Goal: Task Accomplishment & Management: Manage account settings

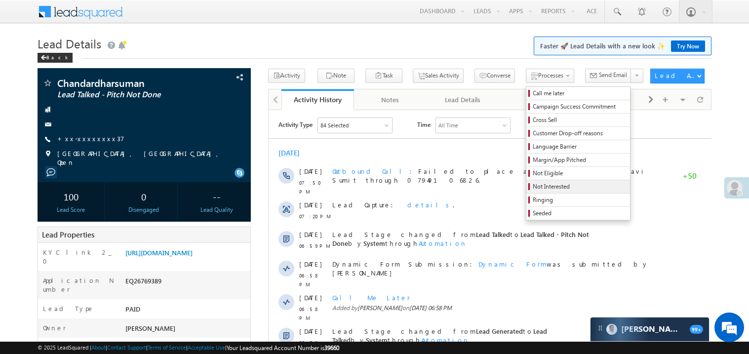
click at [535, 187] on span "Not Interested" at bounding box center [579, 186] width 94 height 9
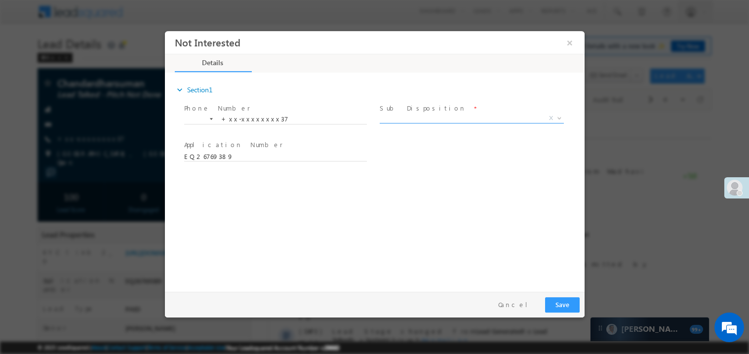
click at [410, 118] on span "X" at bounding box center [471, 118] width 184 height 10
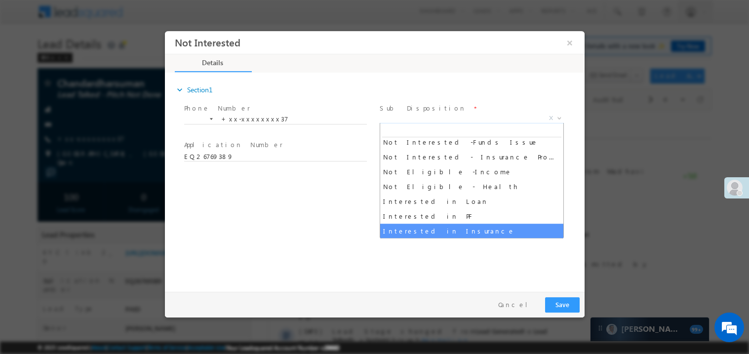
scroll to position [212, 0]
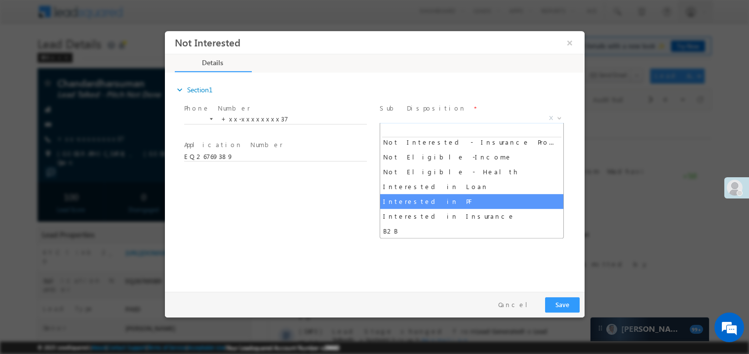
select select "Interested in Loan"
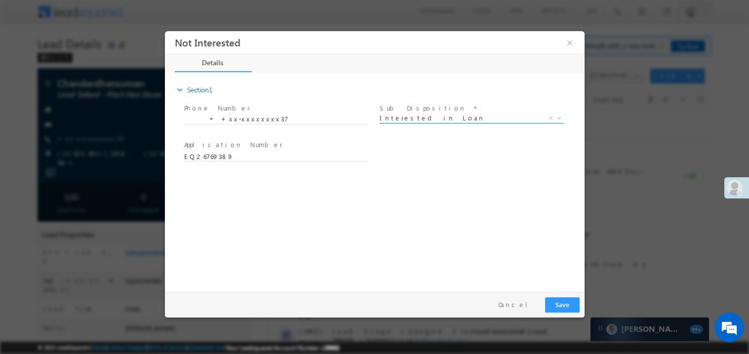
click at [432, 117] on span "Interested in Loan" at bounding box center [459, 117] width 160 height 9
click at [561, 304] on button "Save" at bounding box center [561, 304] width 35 height 15
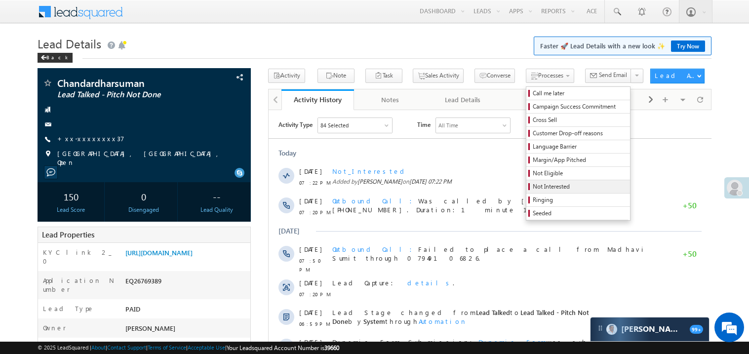
click at [532, 188] on span "Not Interested" at bounding box center [579, 186] width 94 height 9
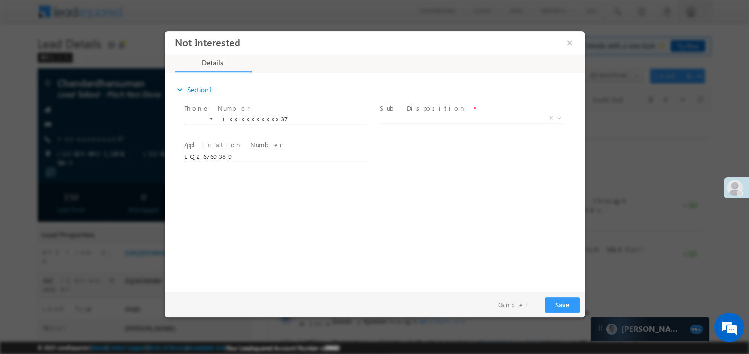
scroll to position [0, 0]
click at [419, 117] on span "X" at bounding box center [471, 118] width 184 height 10
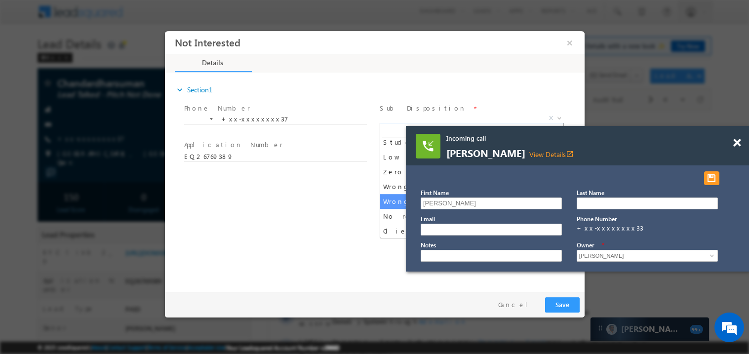
click at [741, 143] on div at bounding box center [741, 138] width 13 height 25
click at [742, 144] on div at bounding box center [741, 138] width 13 height 25
click at [739, 144] on span at bounding box center [736, 143] width 7 height 8
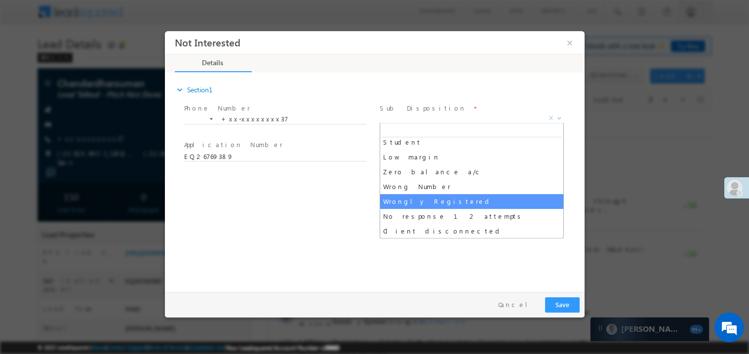
click at [495, 252] on div "expand_more Section1 Phone Number *" at bounding box center [376, 180] width 414 height 213
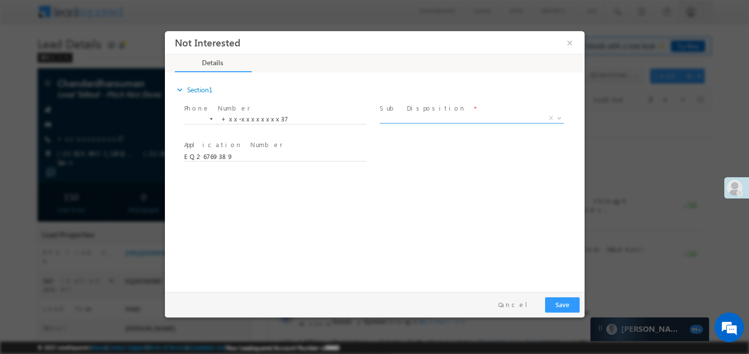
click at [405, 119] on span "X" at bounding box center [471, 118] width 184 height 10
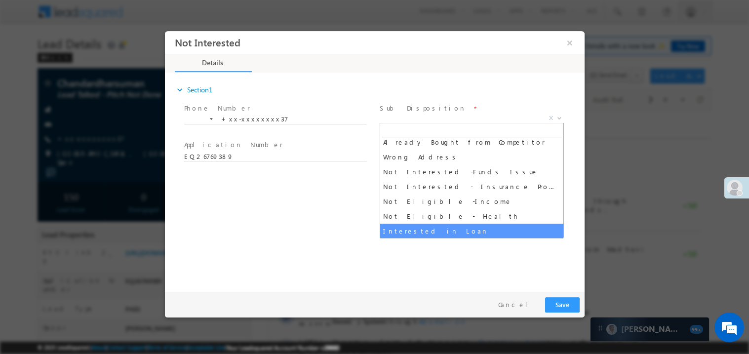
scroll to position [182, 0]
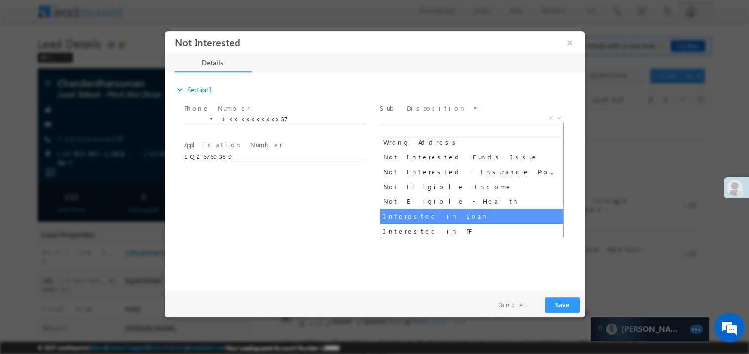
select select "Interested in Loan"
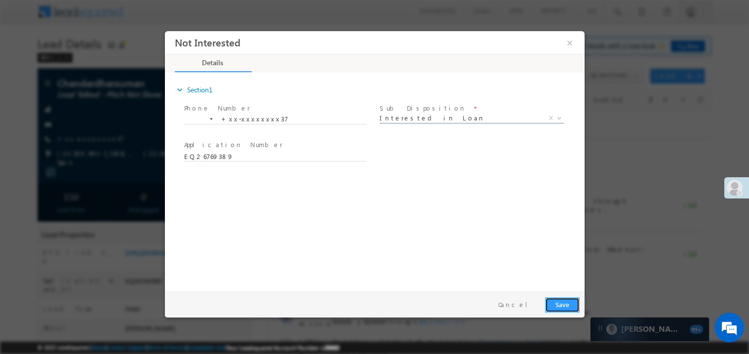
click at [567, 301] on button "Save" at bounding box center [561, 304] width 35 height 15
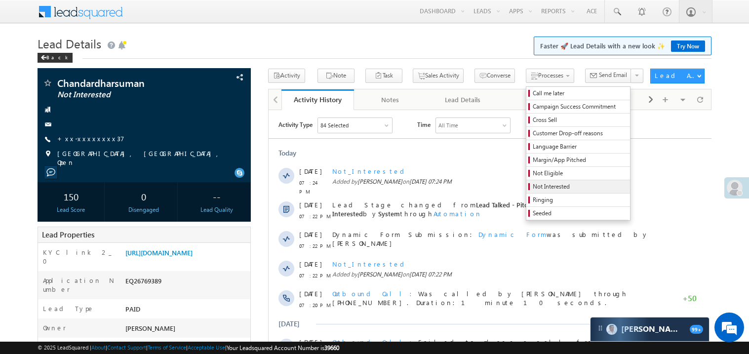
click at [546, 185] on span "Not Interested" at bounding box center [579, 186] width 94 height 9
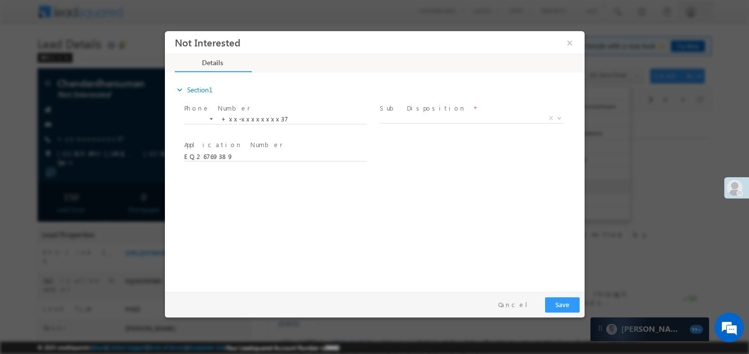
scroll to position [0, 0]
click at [432, 117] on span "X" at bounding box center [471, 118] width 184 height 10
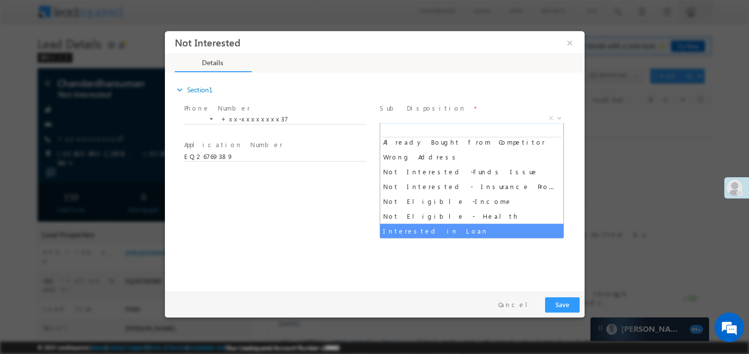
scroll to position [182, 0]
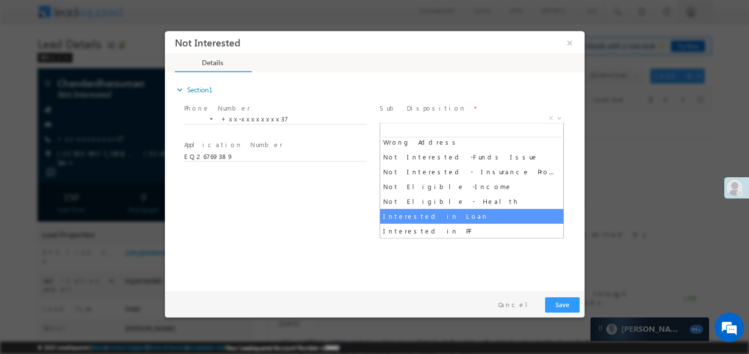
select select "Interested in Loan"
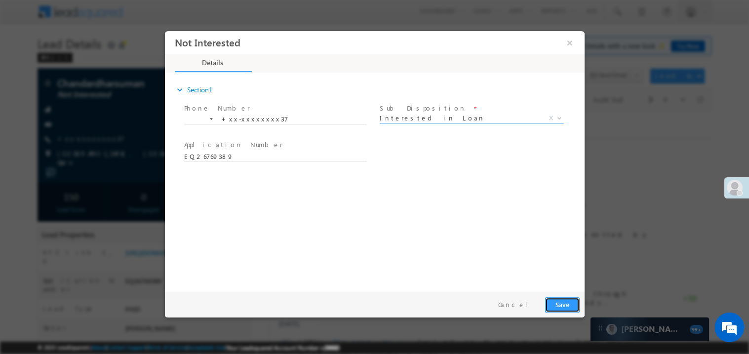
click at [571, 304] on button "Save" at bounding box center [561, 304] width 35 height 15
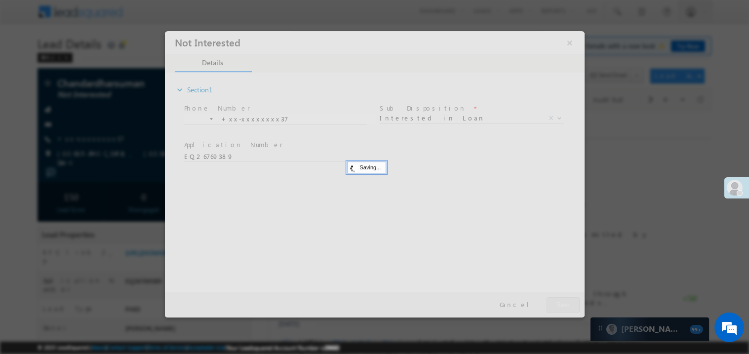
click at [571, 304] on div at bounding box center [373, 174] width 419 height 286
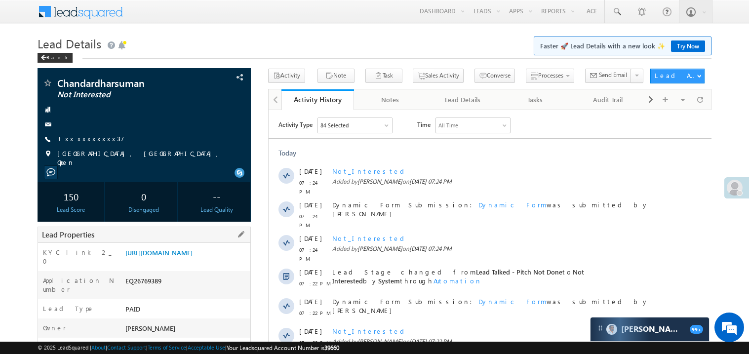
click at [148, 288] on div "EQ26769389" at bounding box center [186, 283] width 127 height 14
copy div "EQ26769389"
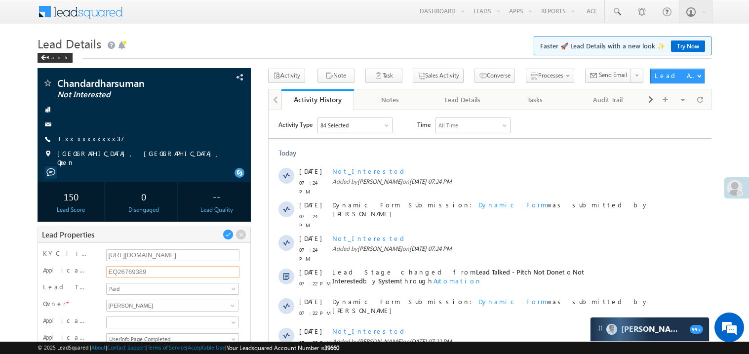
click at [134, 269] on input "EQ26769389" at bounding box center [173, 272] width 134 height 12
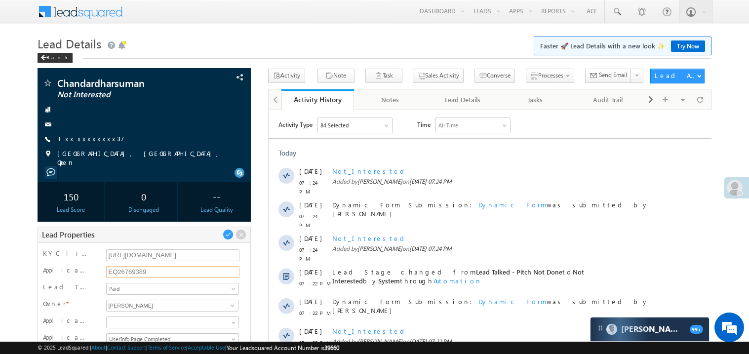
click at [134, 269] on input "EQ26769389" at bounding box center [173, 272] width 134 height 12
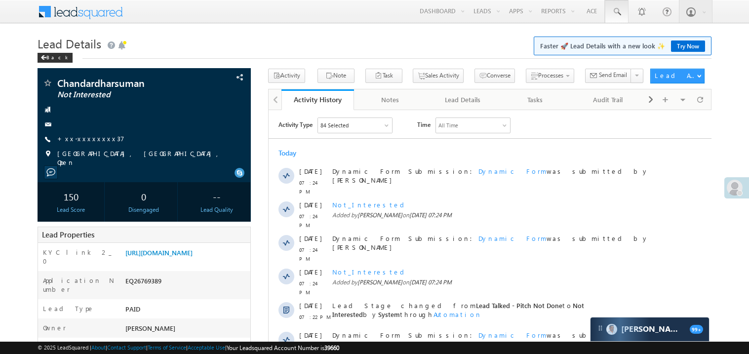
click at [616, 9] on span at bounding box center [616, 12] width 10 height 10
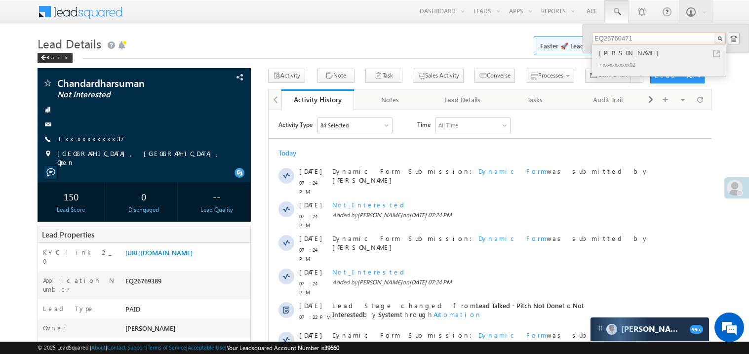
type input "EQ26760471"
click at [613, 54] on div "[PERSON_NAME]" at bounding box center [663, 52] width 132 height 11
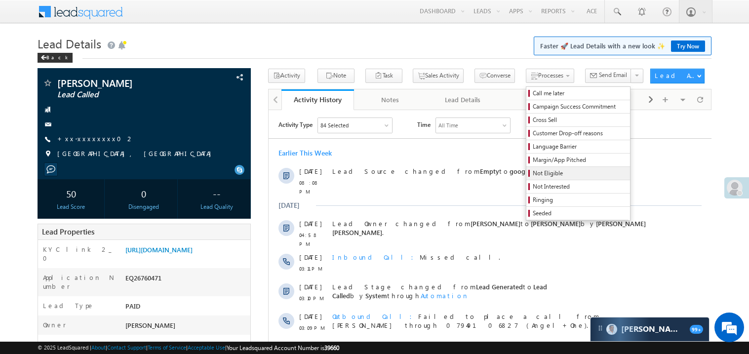
click at [532, 174] on span "Not Eligible" at bounding box center [579, 173] width 94 height 9
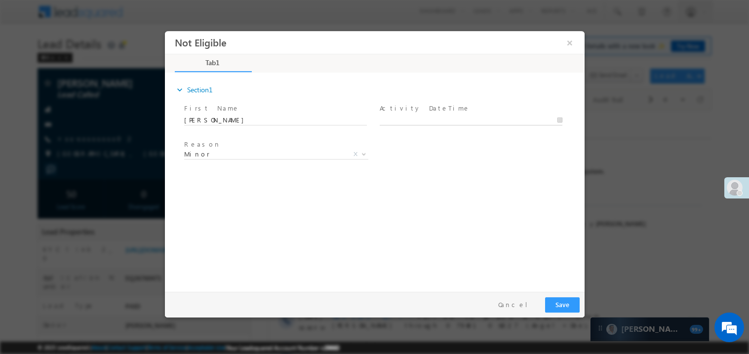
click at [422, 119] on body "Not Eligible ×" at bounding box center [373, 159] width 419 height 256
type input "[DATE] 7:32 PM"
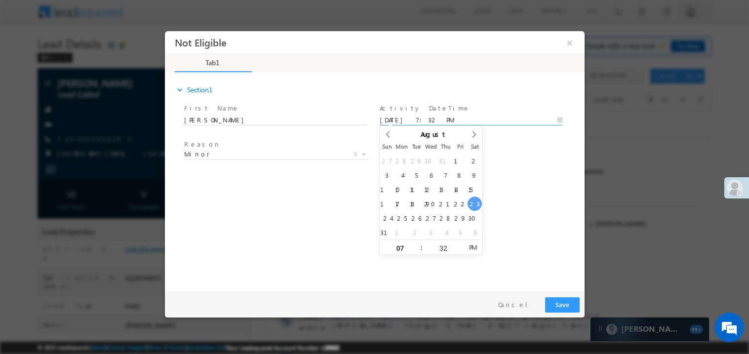
click at [337, 218] on div "expand_more Section1 First Name *" at bounding box center [376, 180] width 414 height 213
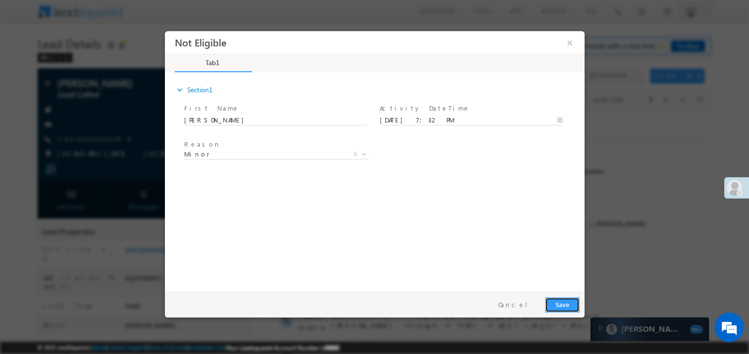
click at [563, 304] on button "Save" at bounding box center [561, 304] width 35 height 15
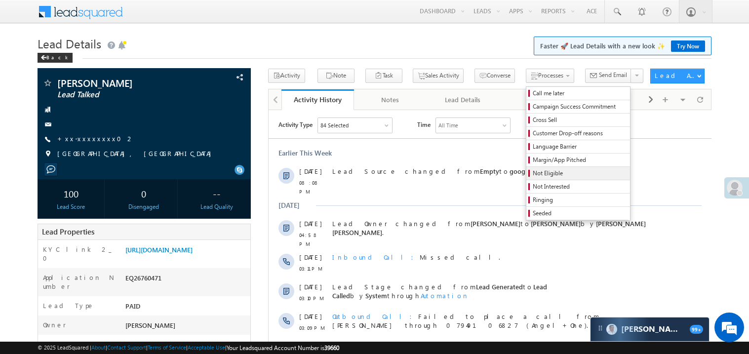
click at [534, 175] on span "Not Eligible" at bounding box center [579, 173] width 94 height 9
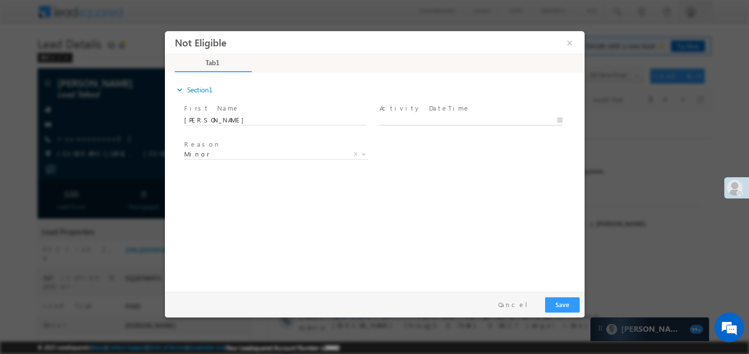
click at [439, 117] on body "Not Eligible ×" at bounding box center [373, 159] width 419 height 256
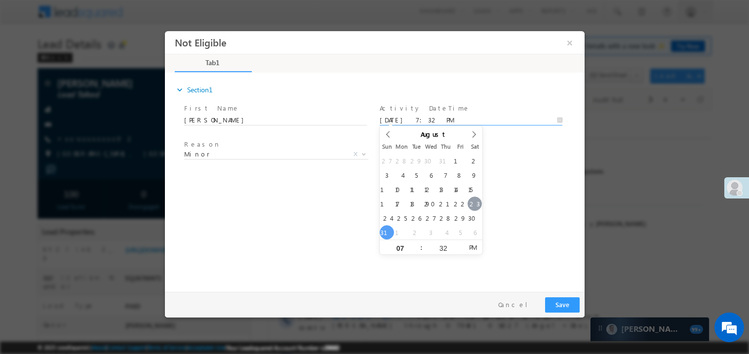
type input "08/23/25 7:32 PM"
click at [337, 251] on div "expand_more Section1 First Name *" at bounding box center [376, 180] width 414 height 213
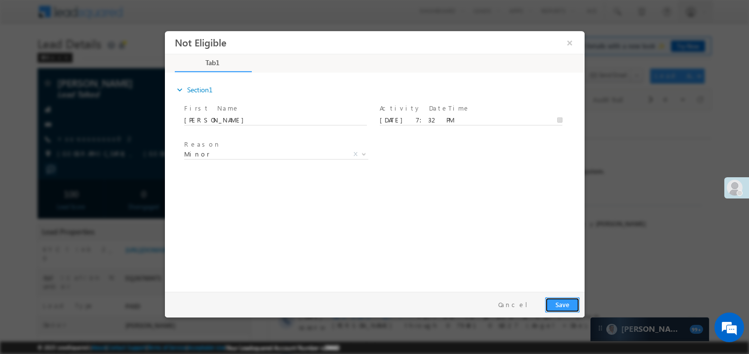
click at [565, 307] on button "Save" at bounding box center [561, 304] width 35 height 15
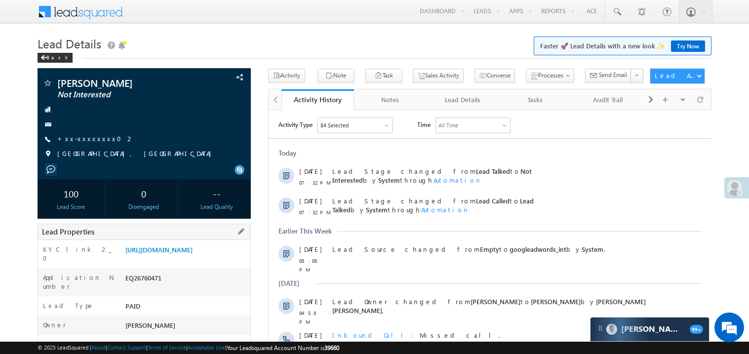
click at [132, 287] on div "EQ26760471" at bounding box center [186, 280] width 127 height 14
copy div "EQ26760471"
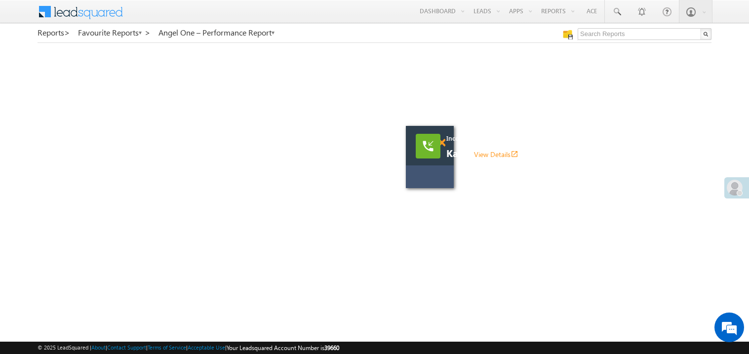
click at [442, 144] on span at bounding box center [441, 143] width 7 height 8
click at [444, 145] on span at bounding box center [441, 143] width 7 height 8
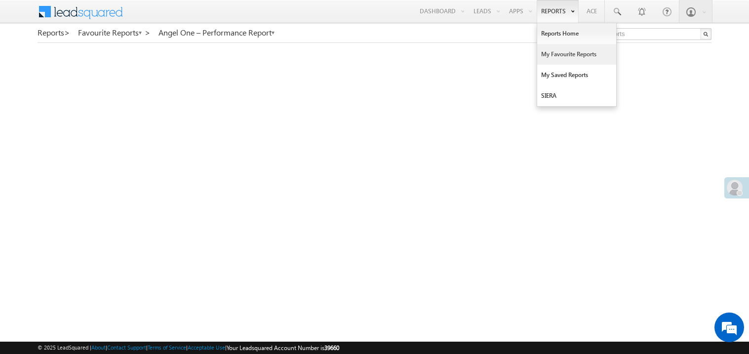
click at [555, 55] on link "My Favourite Reports" at bounding box center [576, 54] width 79 height 21
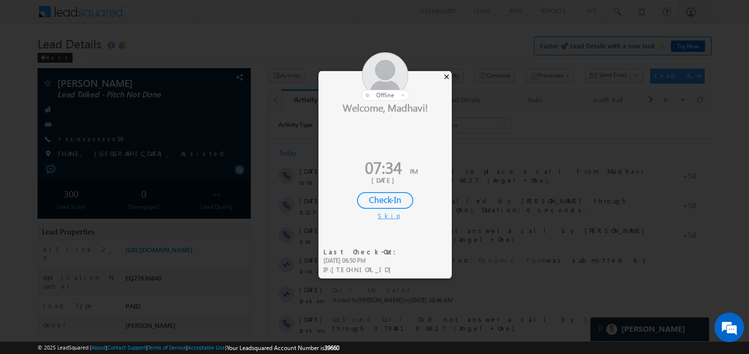
click at [447, 76] on div "×" at bounding box center [446, 76] width 10 height 11
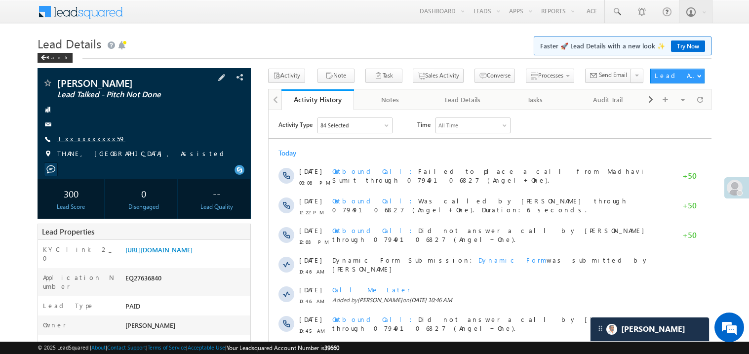
click at [90, 138] on link "+xx-xxxxxxxx59" at bounding box center [91, 138] width 68 height 8
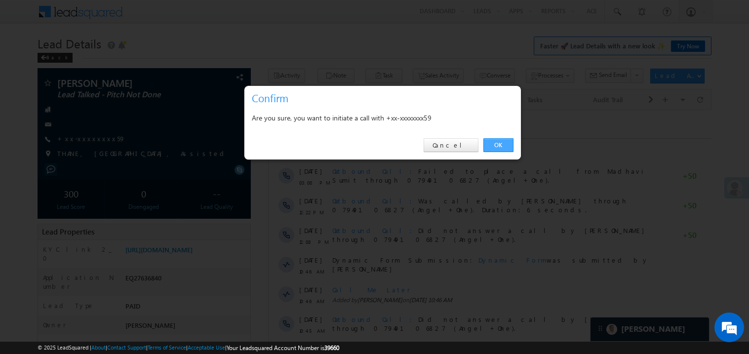
click at [496, 142] on link "OK" at bounding box center [498, 145] width 30 height 14
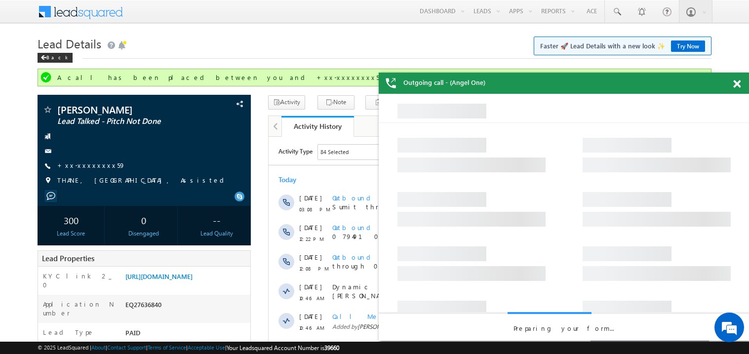
click at [737, 85] on span at bounding box center [736, 84] width 7 height 8
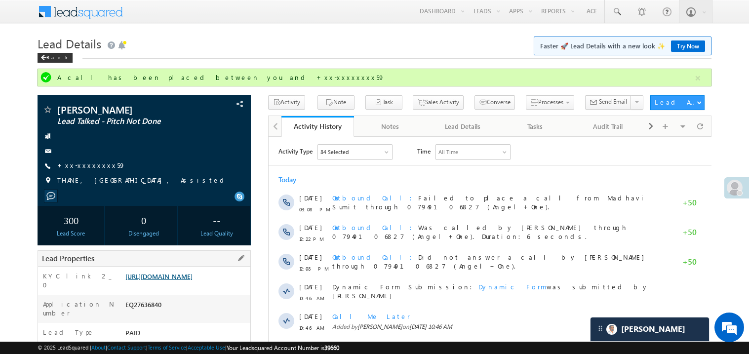
click at [191, 280] on link "[URL][DOMAIN_NAME]" at bounding box center [158, 276] width 67 height 8
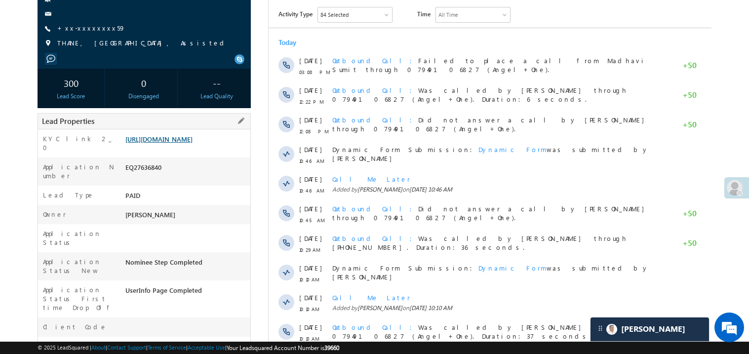
scroll to position [157, 0]
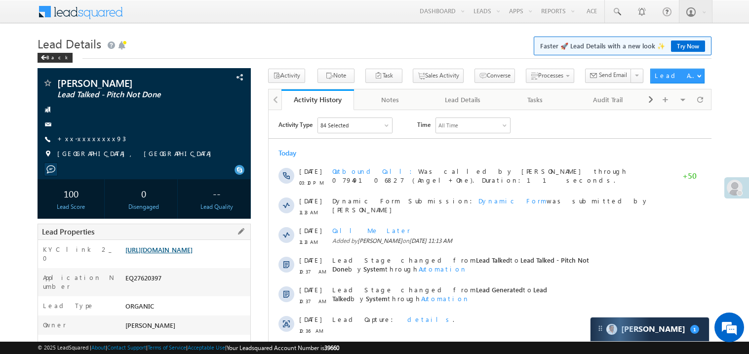
click at [190, 254] on link "https://angelbroking1-pk3em7sa.customui-test.leadsquared.com?leadId=a77eb218-ba…" at bounding box center [158, 249] width 67 height 8
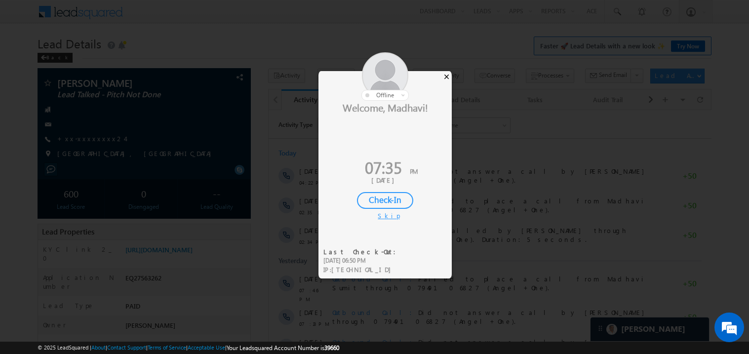
click at [448, 76] on div "×" at bounding box center [446, 76] width 10 height 11
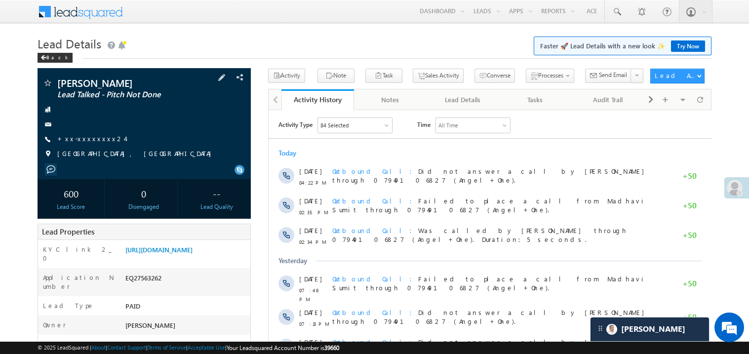
click at [90, 132] on div "Nitish Kumar Lead Talked - Pitch Not Done +xx-xxxxxxxx24" at bounding box center [143, 121] width 203 height 86
click at [85, 140] on link "+xx-xxxxxxxx24" at bounding box center [91, 138] width 68 height 8
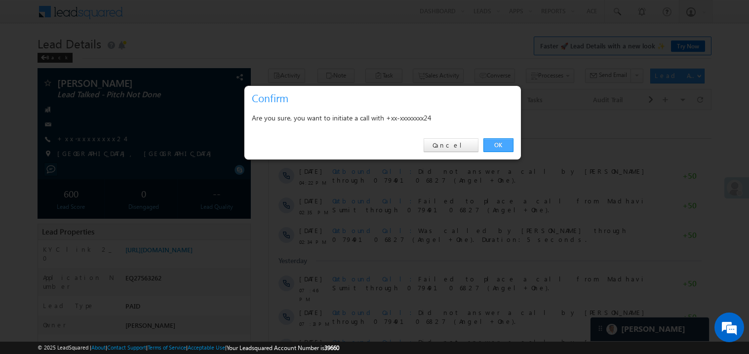
click at [503, 145] on link "OK" at bounding box center [498, 145] width 30 height 14
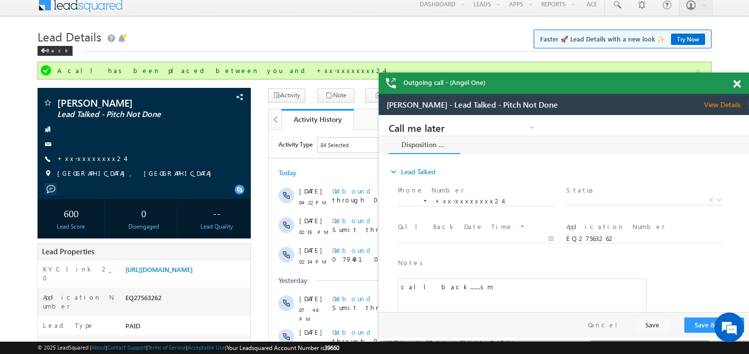
click at [739, 83] on span at bounding box center [736, 84] width 7 height 8
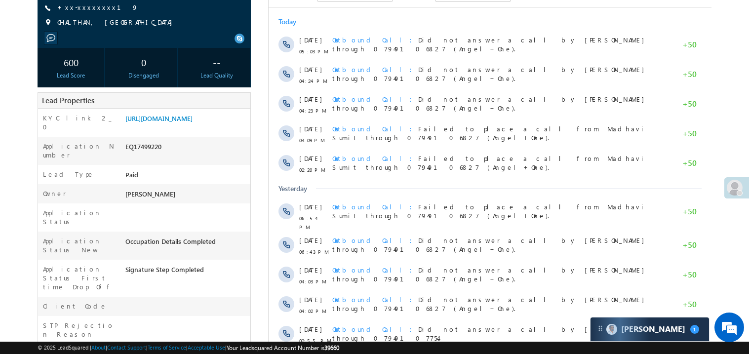
scroll to position [138, 0]
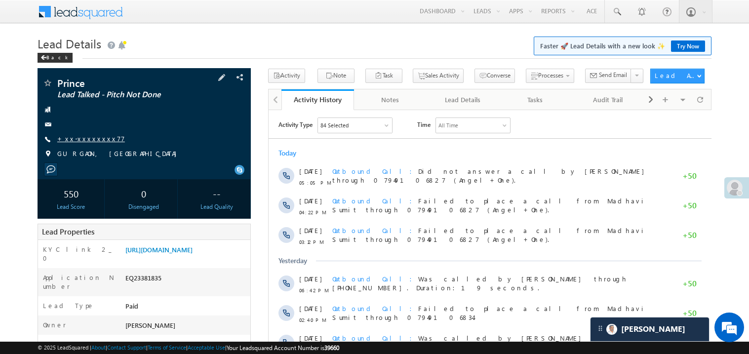
click at [88, 139] on link "+xx-xxxxxxxx77" at bounding box center [91, 138] width 68 height 8
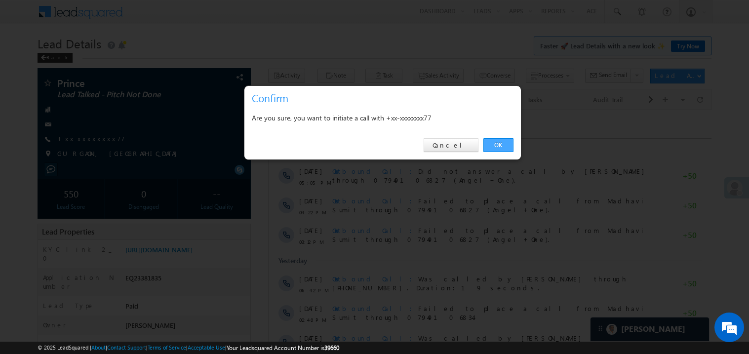
click at [493, 142] on link "OK" at bounding box center [498, 145] width 30 height 14
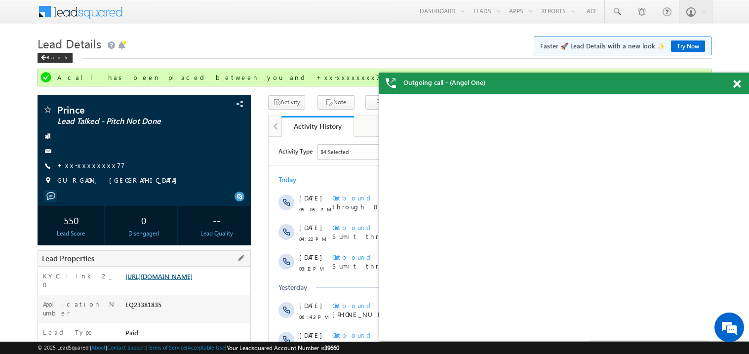
click at [202, 258] on div "Lead Properties" at bounding box center [143, 258] width 213 height 16
click at [192, 280] on link "[URL][DOMAIN_NAME]" at bounding box center [158, 276] width 67 height 8
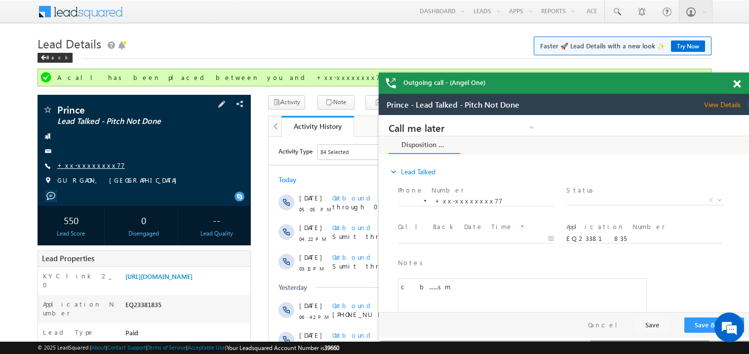
click at [90, 164] on link "+xx-xxxxxxxx77" at bounding box center [91, 165] width 68 height 8
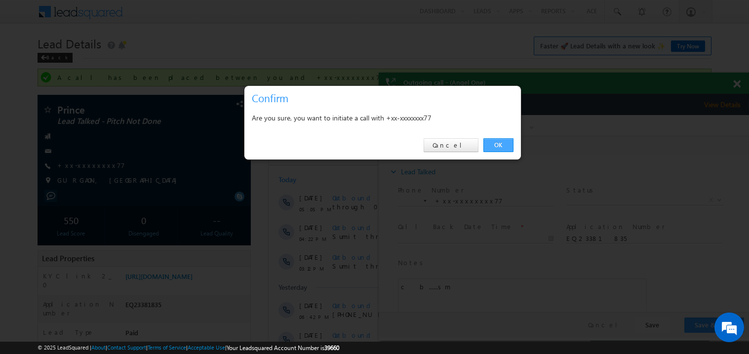
click at [497, 143] on link "OK" at bounding box center [498, 145] width 30 height 14
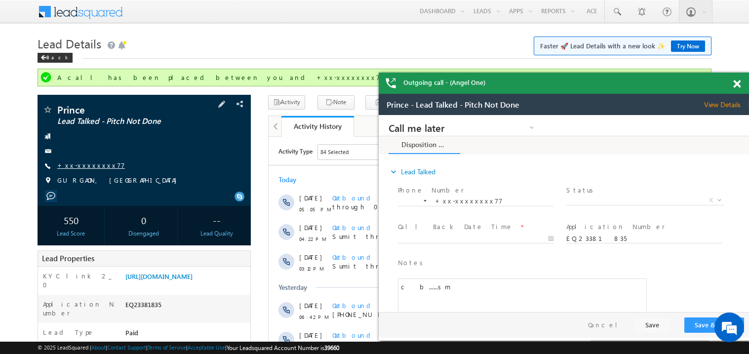
click at [91, 168] on link "+xx-xxxxxxxx77" at bounding box center [91, 165] width 68 height 8
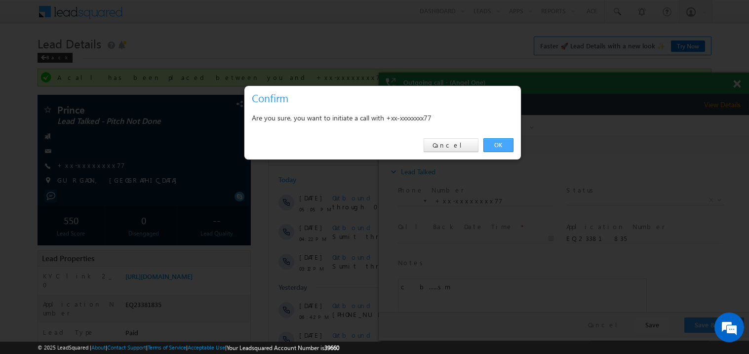
click at [493, 141] on link "OK" at bounding box center [498, 145] width 30 height 14
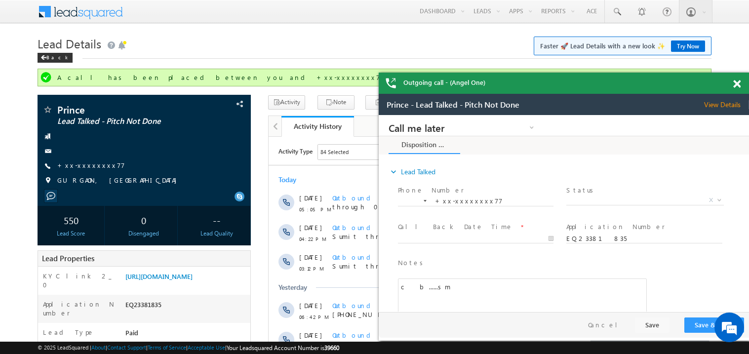
click at [736, 83] on span at bounding box center [736, 84] width 7 height 8
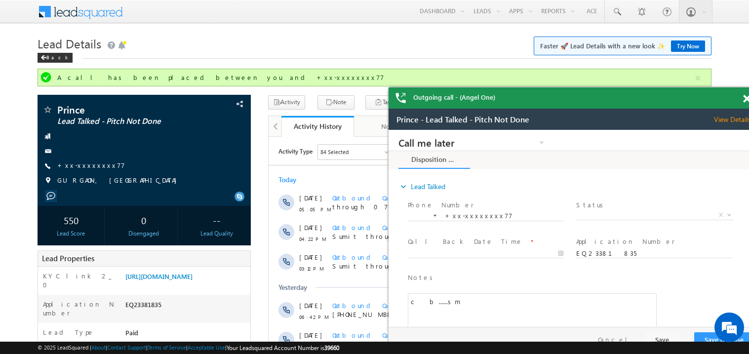
drag, startPoint x: 523, startPoint y: 103, endPoint x: 450, endPoint y: 91, distance: 74.0
click at [450, 91] on div "Outgoing call - (Angel One)" at bounding box center [573, 97] width 370 height 21
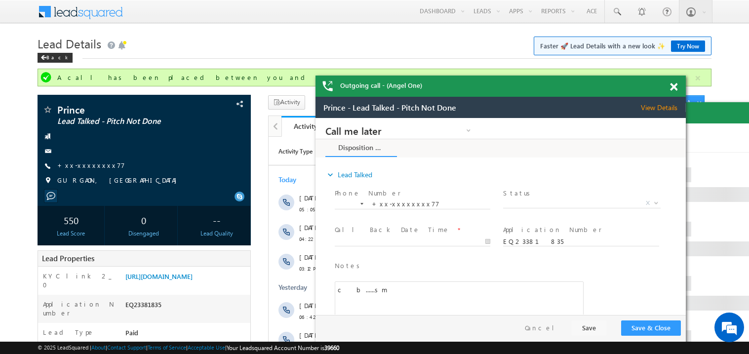
click at [677, 89] on div at bounding box center [678, 84] width 13 height 19
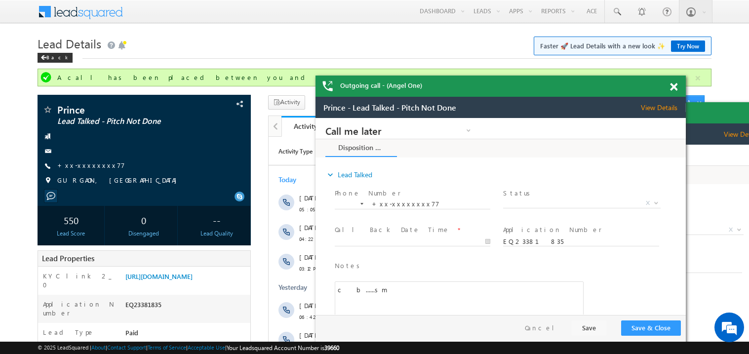
click at [672, 86] on span at bounding box center [673, 87] width 7 height 8
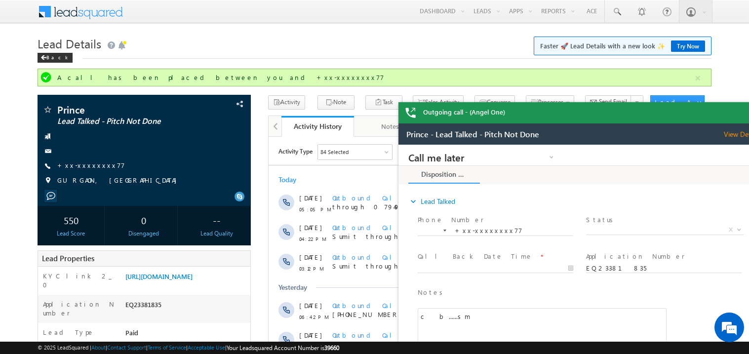
drag, startPoint x: 587, startPoint y: 112, endPoint x: 525, endPoint y: 100, distance: 63.4
click at [525, 102] on div "Outgoing call - (Angel One)" at bounding box center [583, 112] width 370 height 21
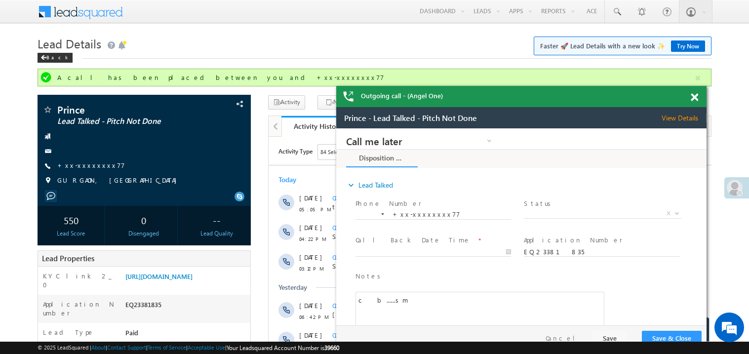
click at [694, 97] on span at bounding box center [693, 97] width 7 height 8
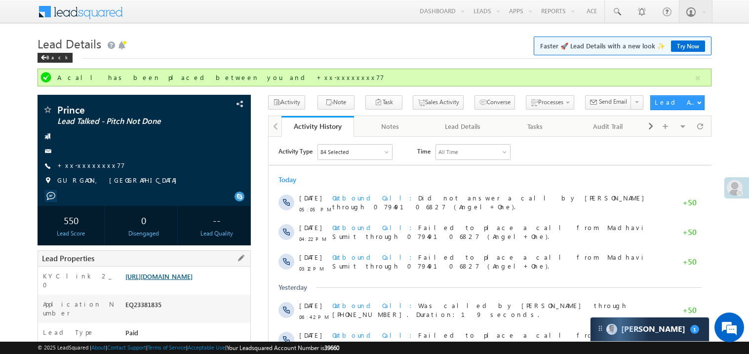
click at [186, 280] on link "https://angelbroking1-pk3em7sa.customui-test.leadsquared.com?leadId=f17096de-19…" at bounding box center [158, 276] width 67 height 8
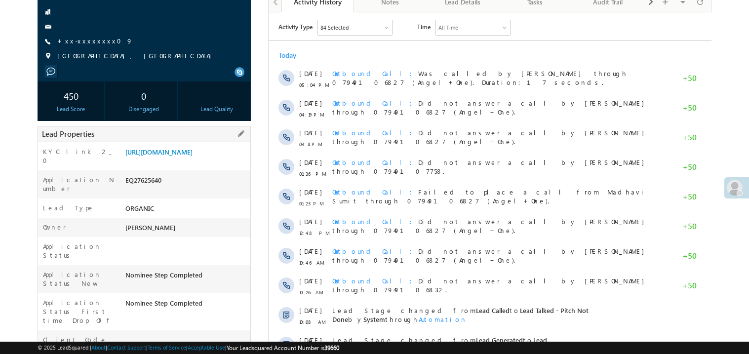
scroll to position [98, 0]
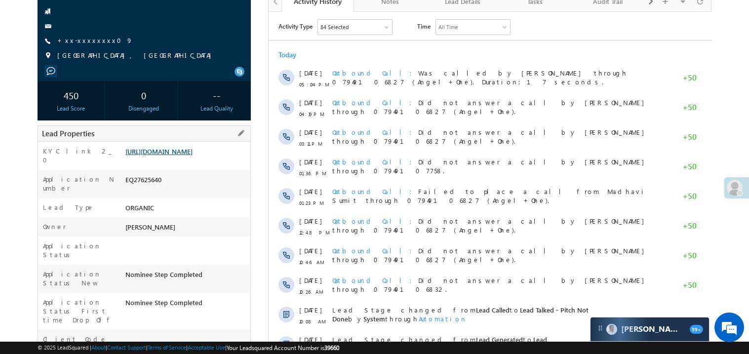
click at [183, 155] on link "[URL][DOMAIN_NAME]" at bounding box center [158, 151] width 67 height 8
click at [90, 39] on link "+xx-xxxxxxxx09" at bounding box center [94, 40] width 75 height 8
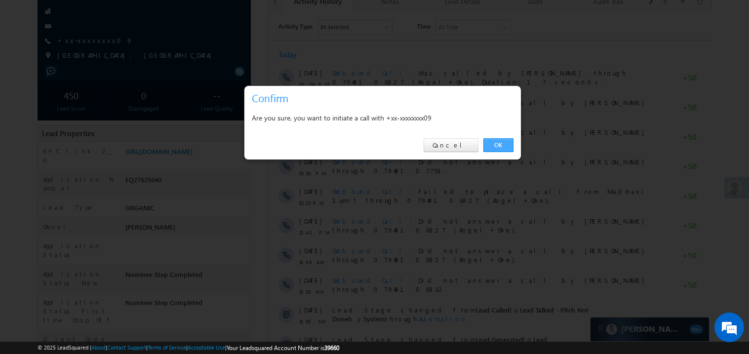
click at [499, 141] on link "OK" at bounding box center [498, 145] width 30 height 14
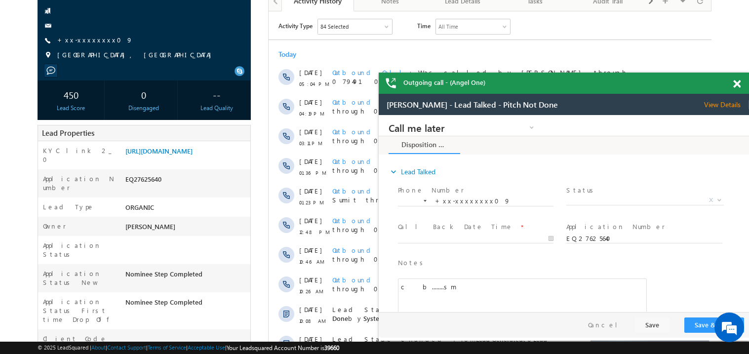
scroll to position [0, 0]
click at [736, 83] on span at bounding box center [736, 84] width 7 height 8
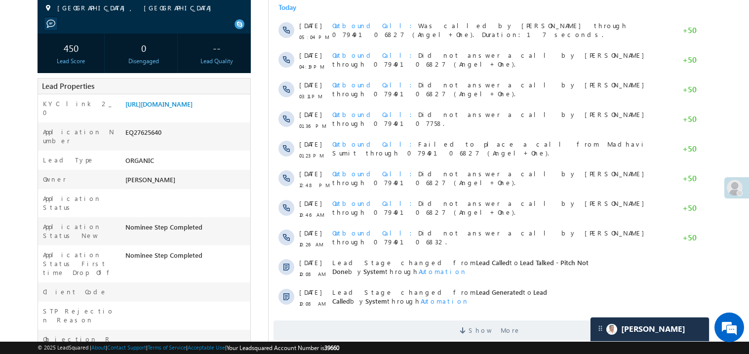
scroll to position [177, 0]
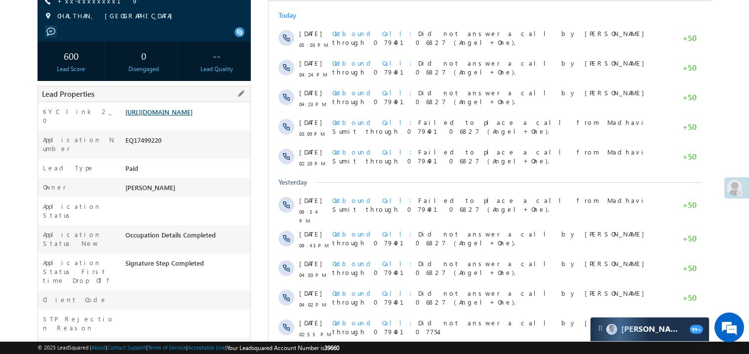
click at [179, 116] on link "https://angelbroking1-pk3em7sa.customui-test.leadsquared.com?leadId=3fc297ad-e0…" at bounding box center [158, 112] width 67 height 8
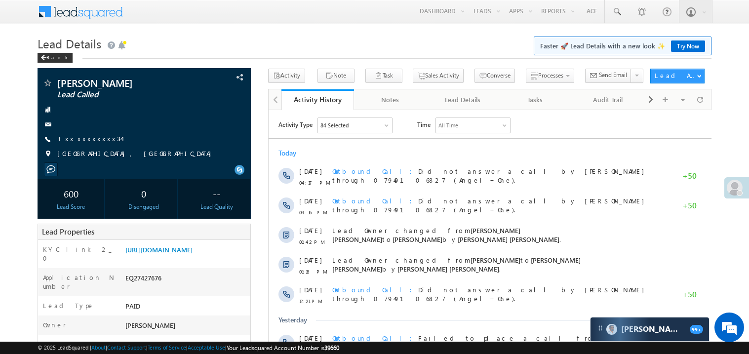
click at [443, 159] on div "Today 23 Aug 04:17 PM Outbound Call Did not answer a call by Madhavi Sumit thro…" at bounding box center [489, 321] width 443 height 356
click at [192, 254] on link "https://angelbroking1-pk3em7sa.customui-test.leadsquared.com?leadId=8ac4cfb1-23…" at bounding box center [158, 249] width 67 height 8
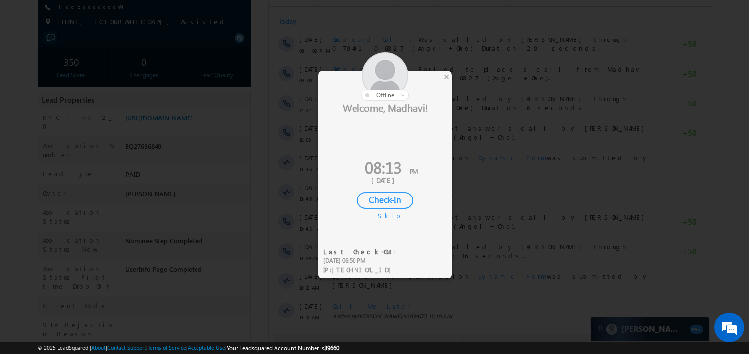
scroll to position [157, 0]
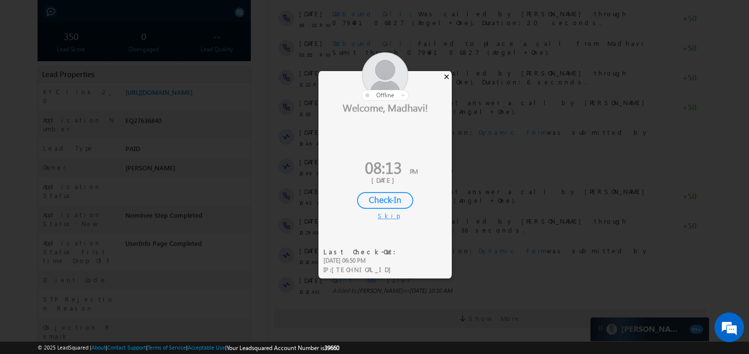
click at [448, 77] on div "×" at bounding box center [446, 76] width 10 height 11
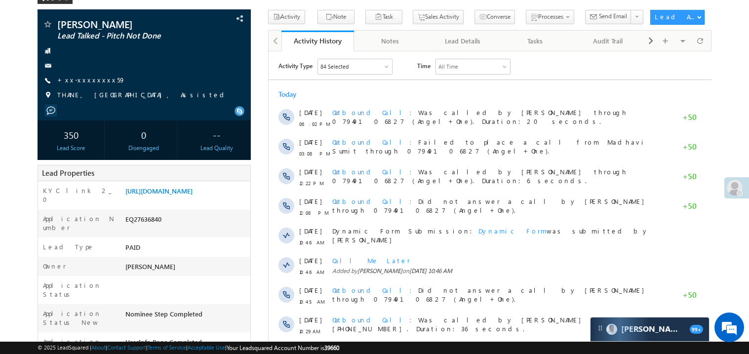
scroll to position [0, 0]
click at [192, 195] on link "https://angelbroking1-pk3em7sa.customui-test.leadsquared.com?leadId=249dae65-6e…" at bounding box center [158, 191] width 67 height 8
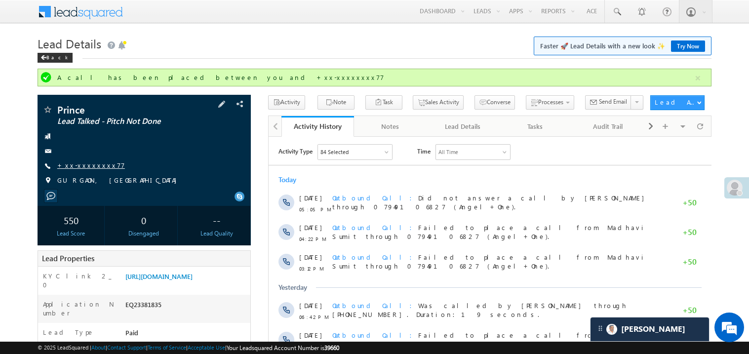
click at [84, 168] on link "+xx-xxxxxxxx77" at bounding box center [91, 165] width 68 height 8
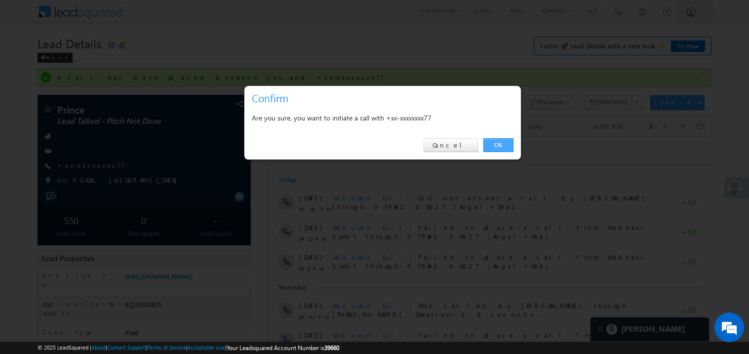
click at [499, 143] on link "OK" at bounding box center [498, 145] width 30 height 14
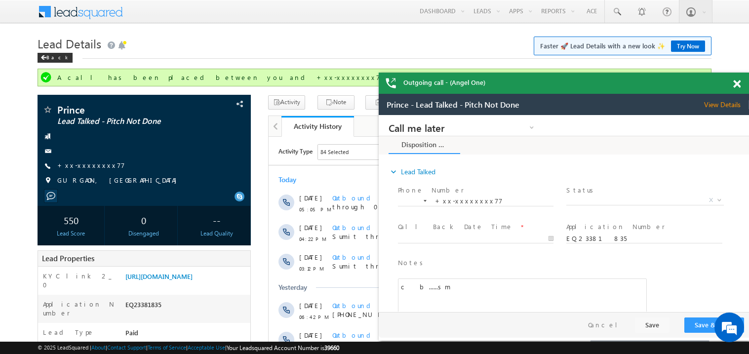
click at [737, 83] on span at bounding box center [736, 84] width 7 height 8
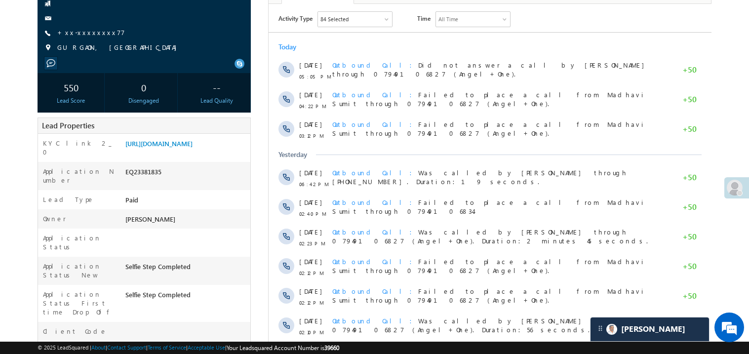
scroll to position [138, 0]
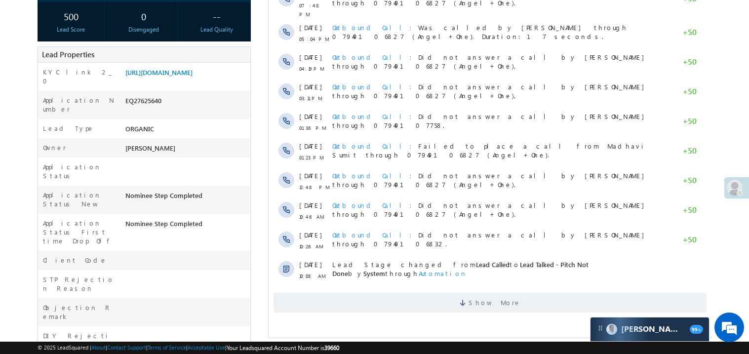
click at [274, 173] on div "[DATE] 12:48 PM Outbound Call Did not answer a call by [PERSON_NAME] through 07…" at bounding box center [489, 182] width 443 height 30
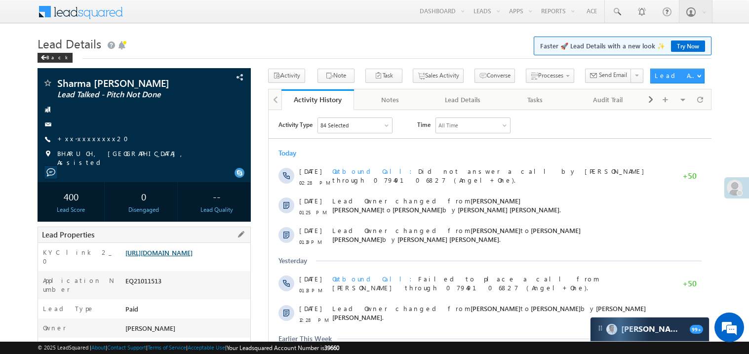
click at [188, 257] on link "[URL][DOMAIN_NAME]" at bounding box center [158, 252] width 67 height 8
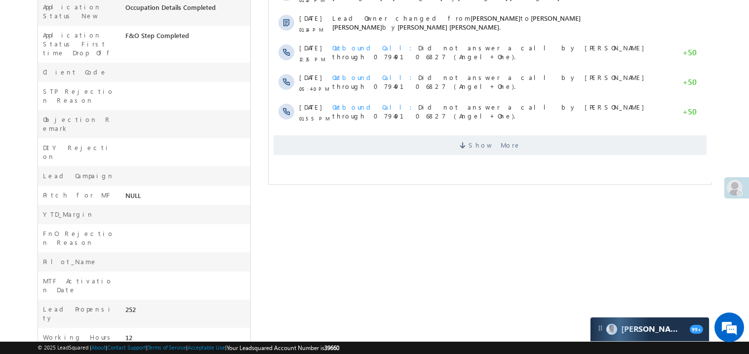
scroll to position [374, 0]
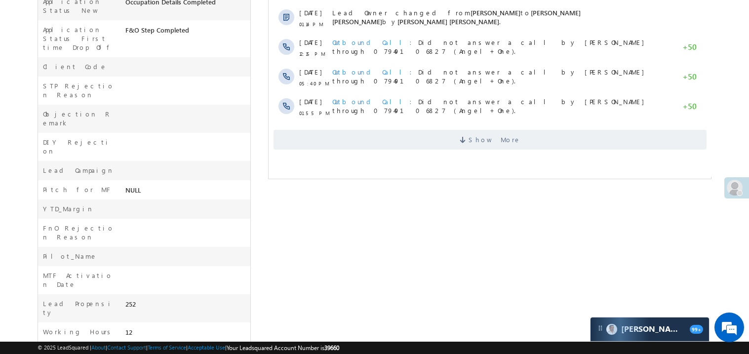
click at [449, 142] on span "Show More" at bounding box center [489, 140] width 433 height 20
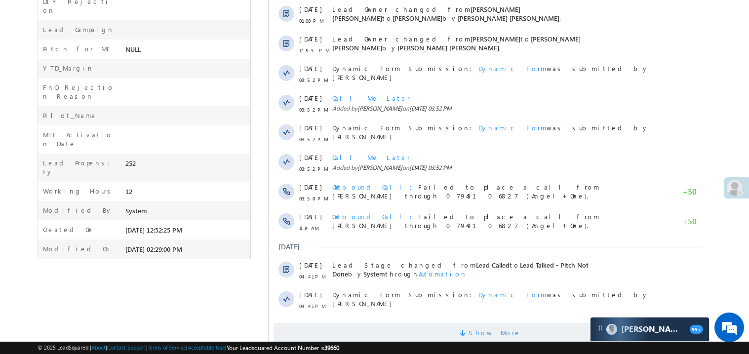
scroll to position [543, 0]
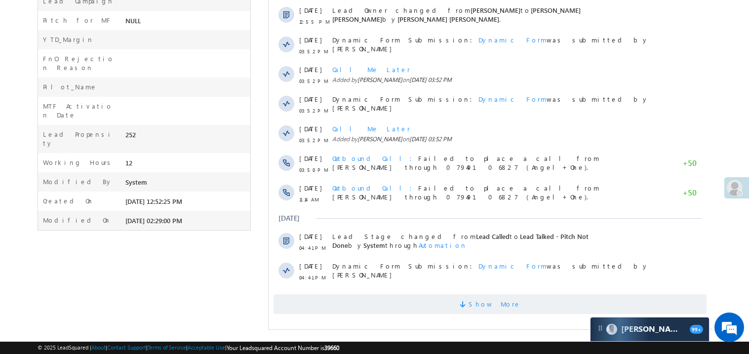
click at [448, 304] on span "Show More" at bounding box center [489, 304] width 433 height 20
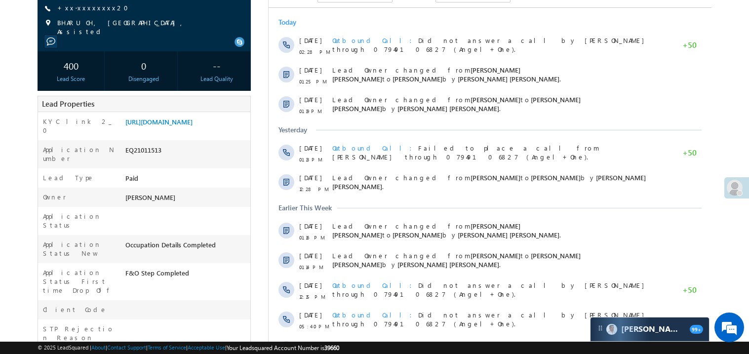
scroll to position [197, 0]
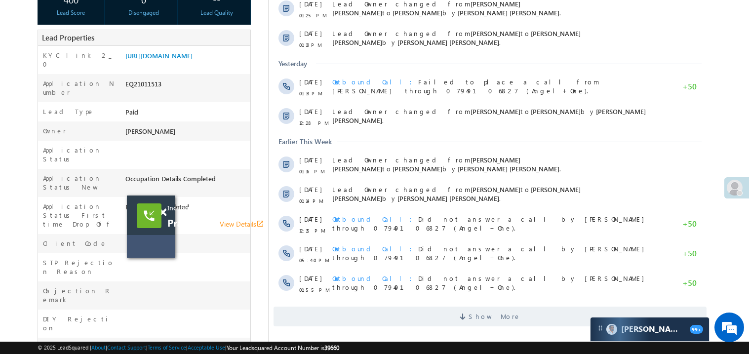
drag, startPoint x: 440, startPoint y: 170, endPoint x: 161, endPoint y: 240, distance: 287.3
click at [161, 240] on div "Incoming call Pradeep Ji View Details open_in_new" at bounding box center [151, 226] width 48 height 62
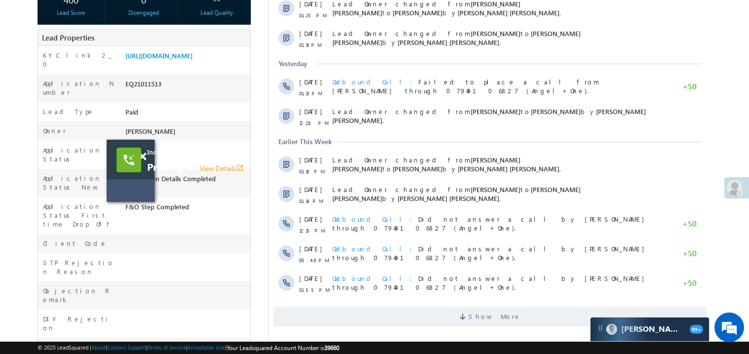
drag, startPoint x: 165, startPoint y: 241, endPoint x: 136, endPoint y: 48, distance: 194.6
click at [136, 140] on div "Incoming call Pradeep Ji View Details open_in_new" at bounding box center [131, 171] width 48 height 62
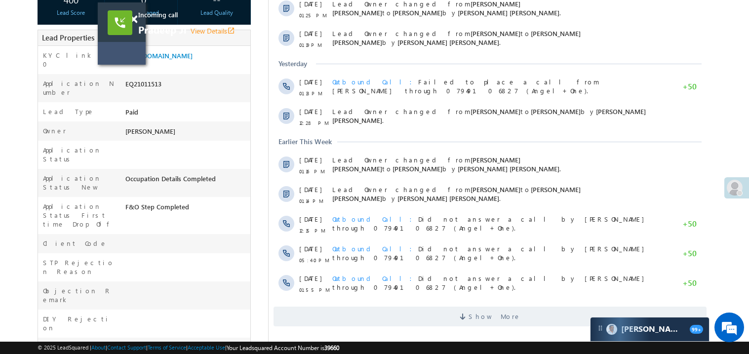
click at [136, 48] on div "Incoming call Pradeep Ji View Details open_in_new" at bounding box center [122, 33] width 48 height 62
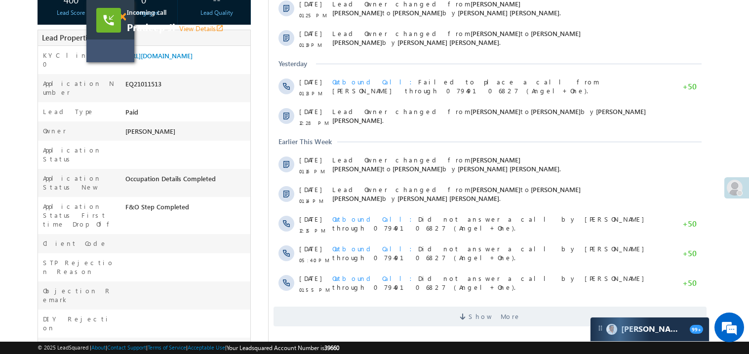
drag, startPoint x: 136, startPoint y: 48, endPoint x: 124, endPoint y: 14, distance: 36.0
click at [124, 14] on div "Incoming call Pradeep Ji View Details open_in_new" at bounding box center [110, 31] width 48 height 62
click at [123, 17] on span at bounding box center [121, 17] width 7 height 8
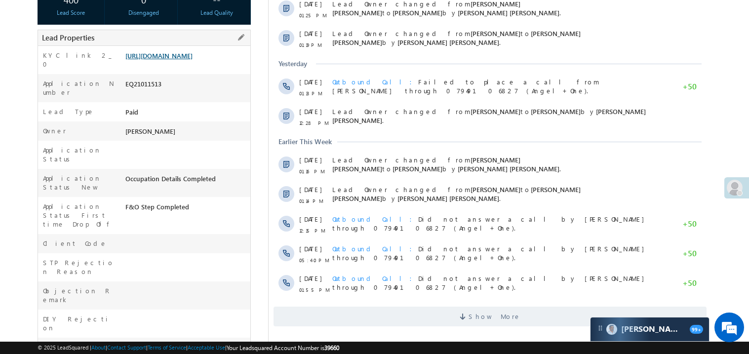
click at [172, 60] on link "[URL][DOMAIN_NAME]" at bounding box center [158, 55] width 67 height 8
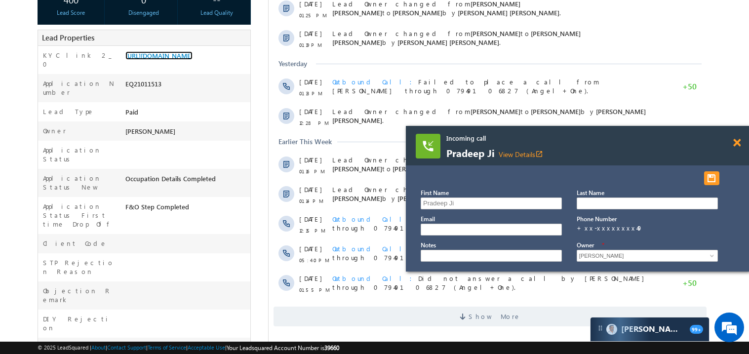
click at [736, 146] on span at bounding box center [736, 143] width 7 height 8
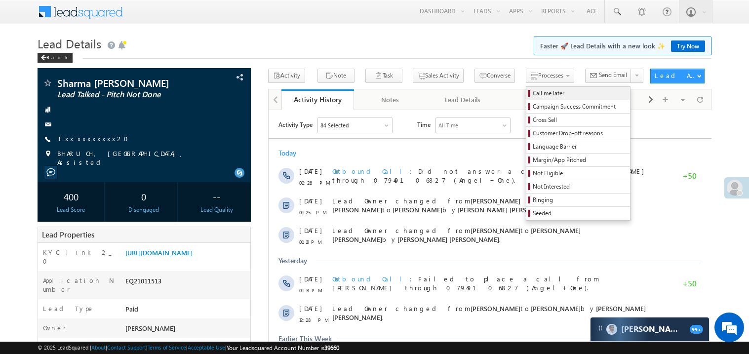
click at [532, 91] on span "Call me later" at bounding box center [579, 93] width 94 height 9
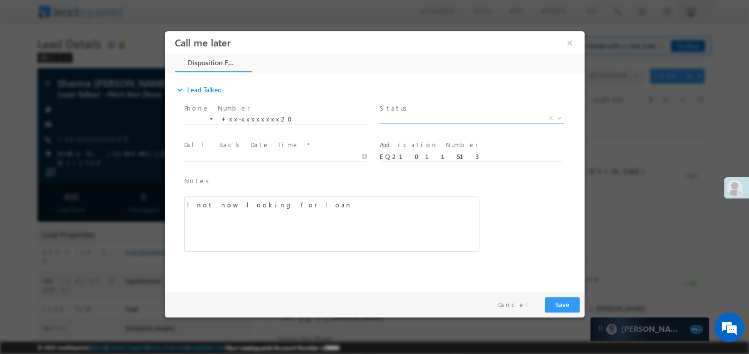
click at [412, 122] on span at bounding box center [471, 122] width 184 height 0
click at [416, 117] on span "X" at bounding box center [471, 118] width 184 height 10
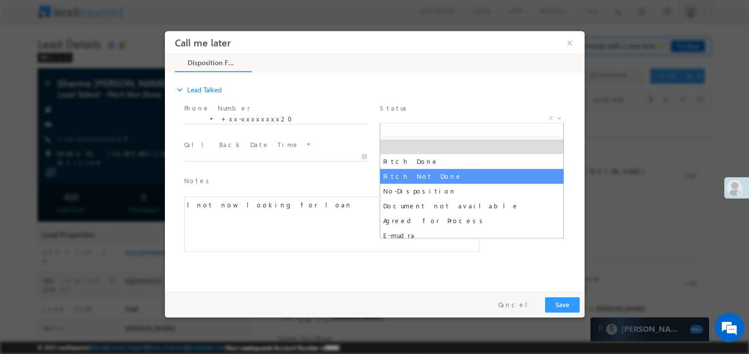
select select "Pitch Not Done"
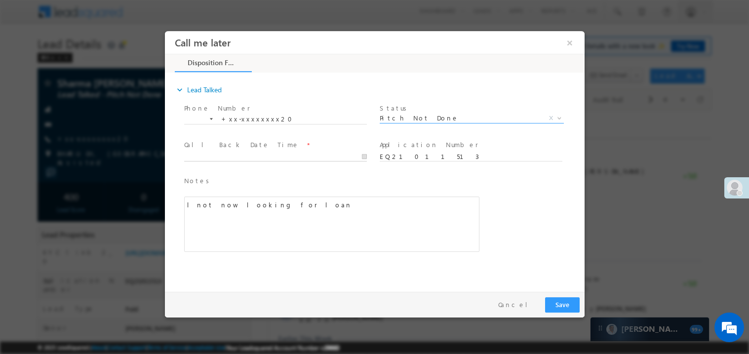
click at [234, 157] on body "Call me later ×" at bounding box center [373, 159] width 419 height 256
type input "08/23/25 8:53 PM"
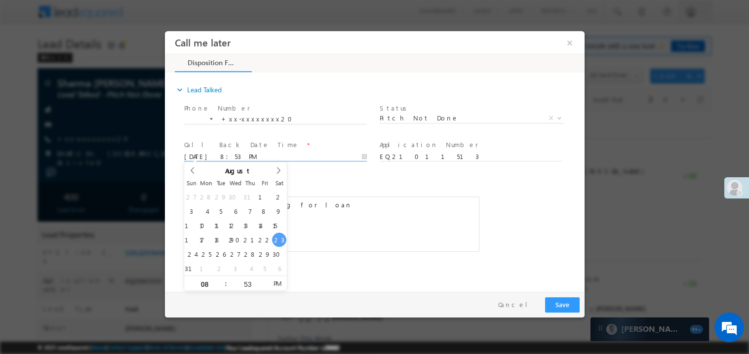
click at [345, 209] on div "lnot now looking for loan" at bounding box center [331, 223] width 295 height 55
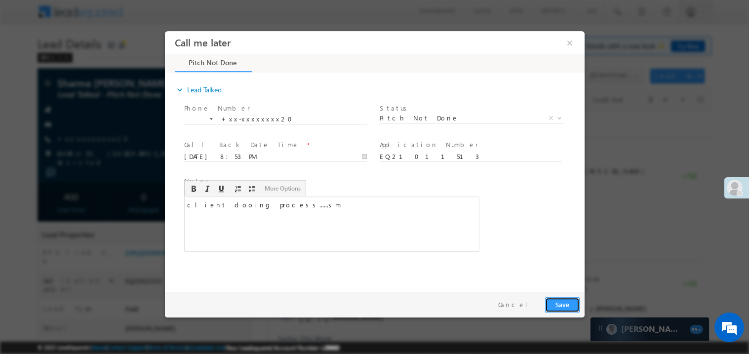
click at [560, 305] on button "Save" at bounding box center [561, 304] width 35 height 15
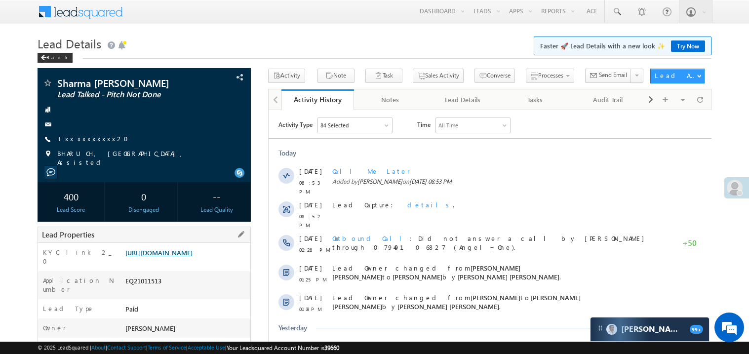
click at [192, 257] on link "https://angelbroking1-pk3em7sa.customui-test.leadsquared.com?leadId=0602fe1b-30…" at bounding box center [158, 252] width 67 height 8
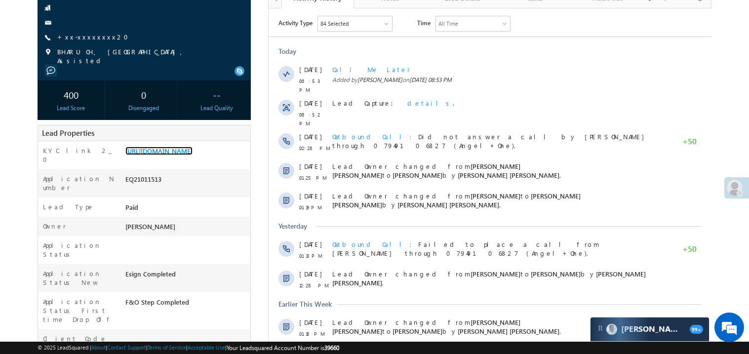
scroll to position [138, 0]
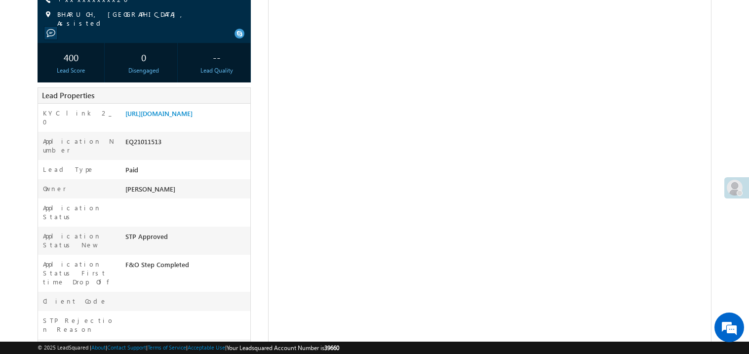
scroll to position [139, 0]
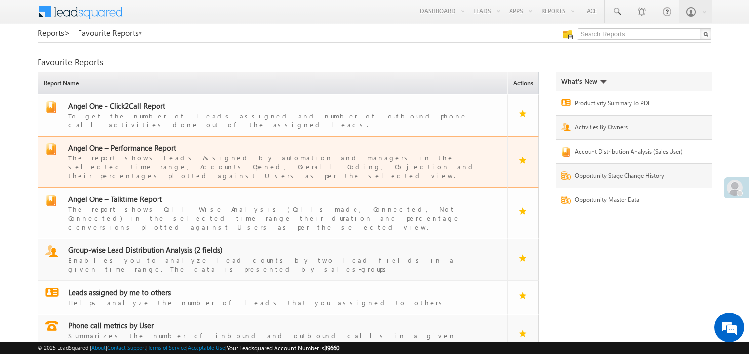
click at [136, 143] on span "Angel One – Performance Report" at bounding box center [122, 148] width 108 height 10
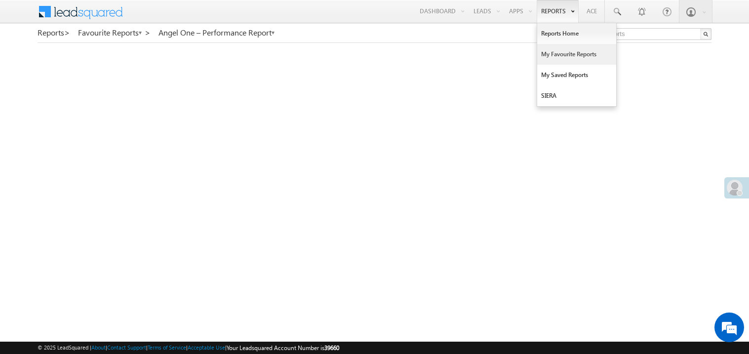
click at [550, 54] on link "My Favourite Reports" at bounding box center [576, 54] width 79 height 21
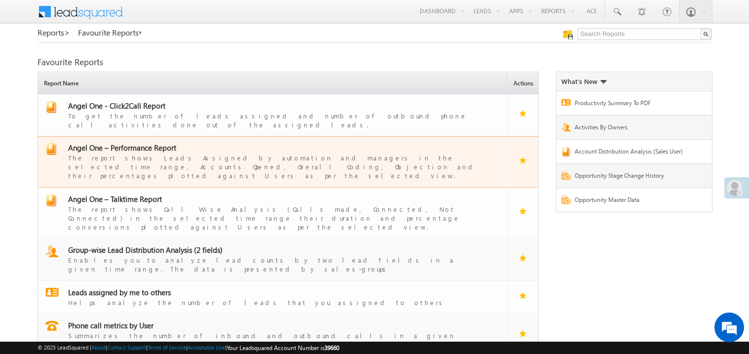
click at [127, 143] on span "Angel One – Performance Report" at bounding box center [122, 148] width 108 height 10
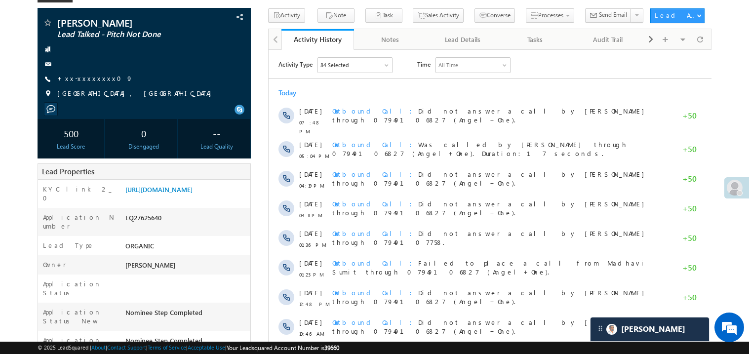
scroll to position [59, 0]
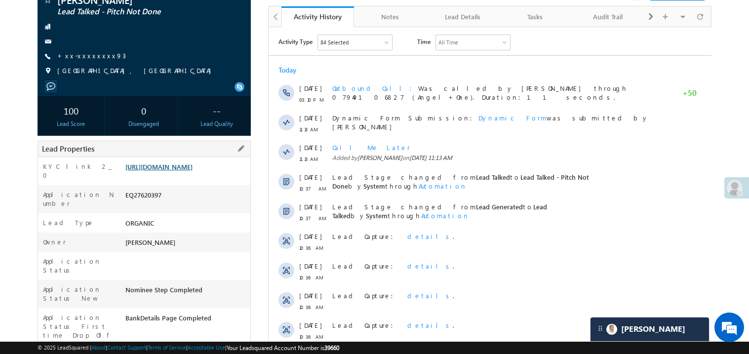
scroll to position [98, 0]
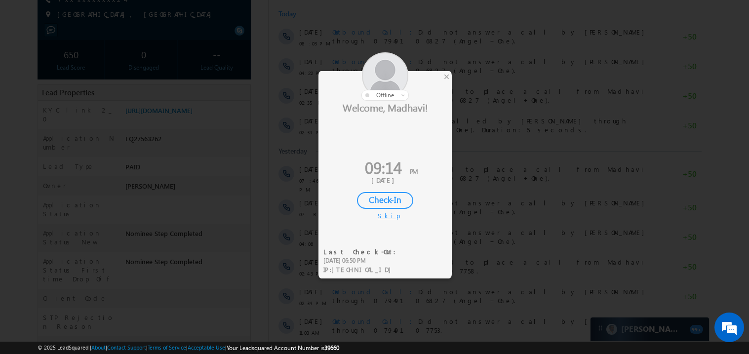
scroll to position [165, 0]
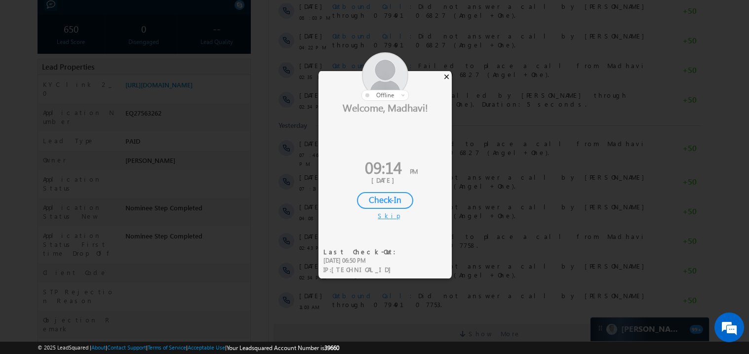
click at [442, 75] on div "×" at bounding box center [446, 76] width 10 height 11
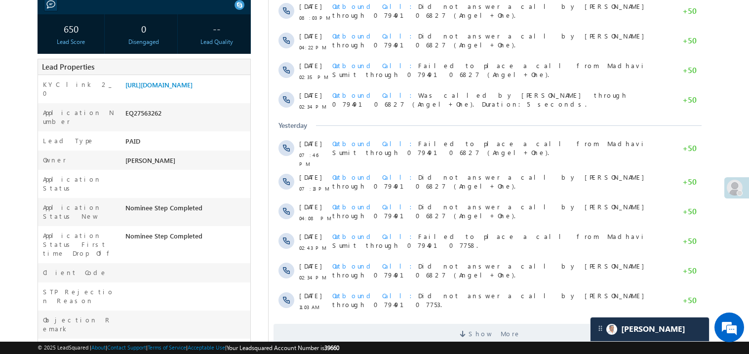
scroll to position [0, 0]
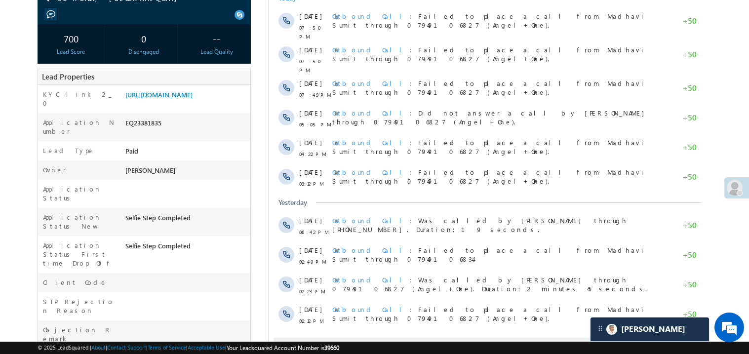
scroll to position [157, 0]
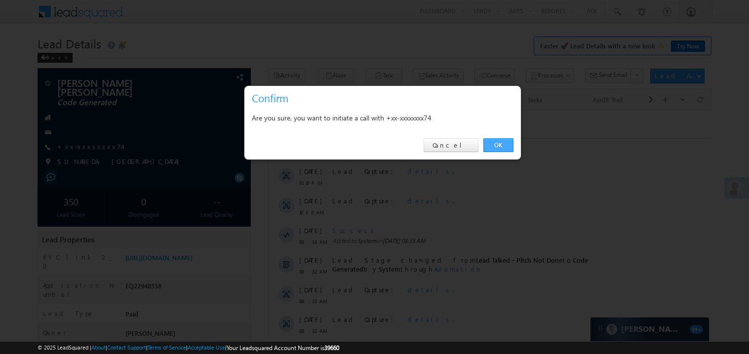
click at [501, 142] on link "OK" at bounding box center [498, 145] width 30 height 14
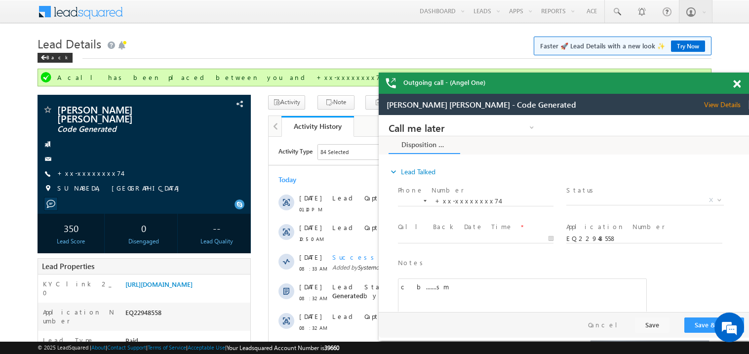
click at [738, 85] on span at bounding box center [736, 84] width 7 height 8
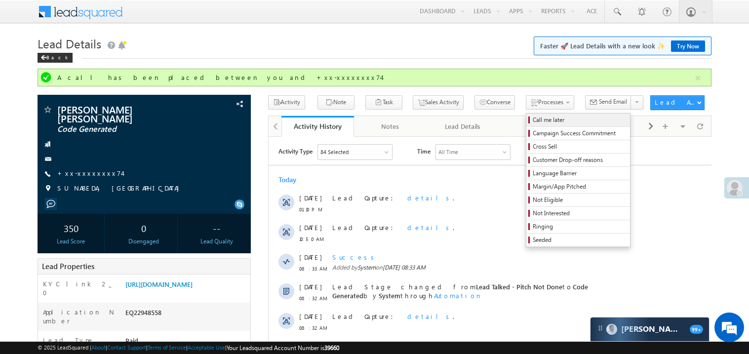
click at [532, 119] on span "Call me later" at bounding box center [579, 119] width 94 height 9
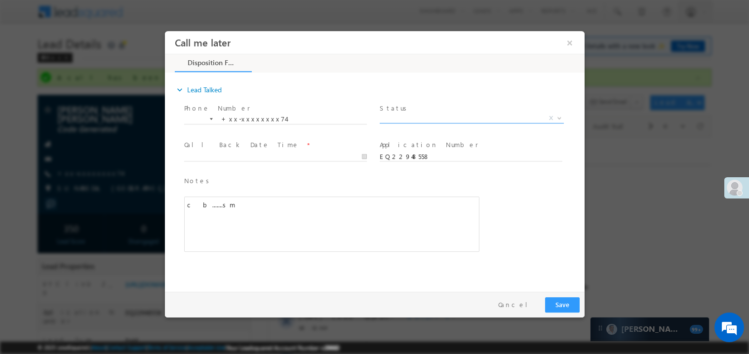
click at [403, 119] on span "X" at bounding box center [471, 118] width 184 height 10
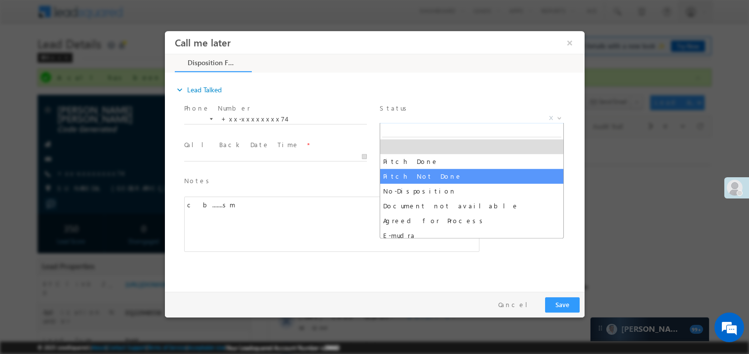
select select "Pitch Not Done"
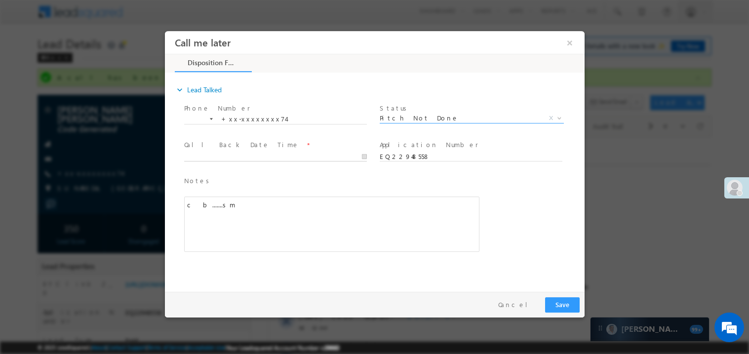
click at [221, 154] on body "Call me later ×" at bounding box center [373, 159] width 419 height 256
type input "08/23/25 9:19 PM"
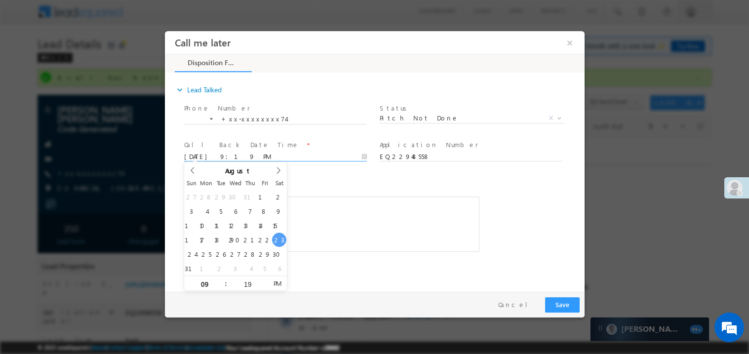
click at [350, 231] on div "c b.......sm" at bounding box center [331, 223] width 295 height 55
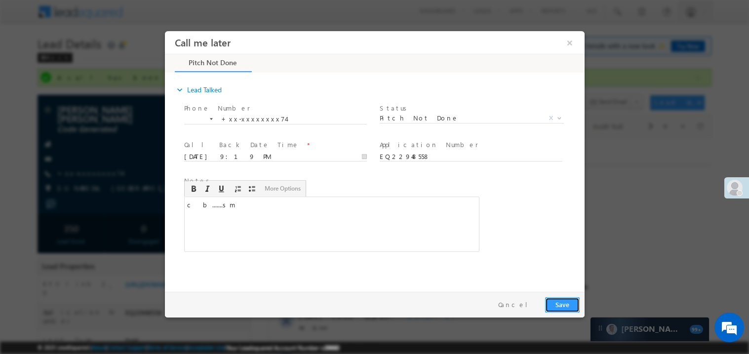
click at [559, 305] on button "Save" at bounding box center [561, 304] width 35 height 15
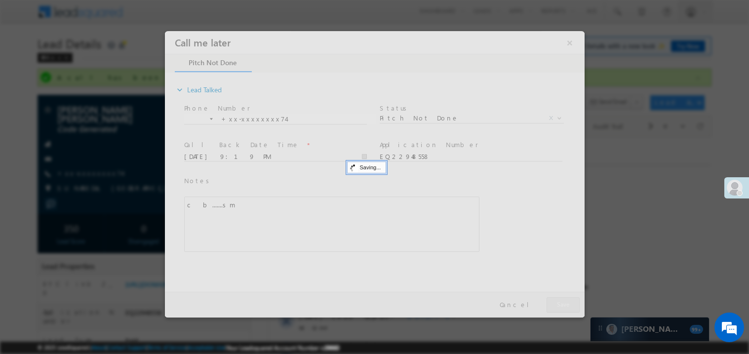
click at [559, 305] on div at bounding box center [373, 174] width 419 height 286
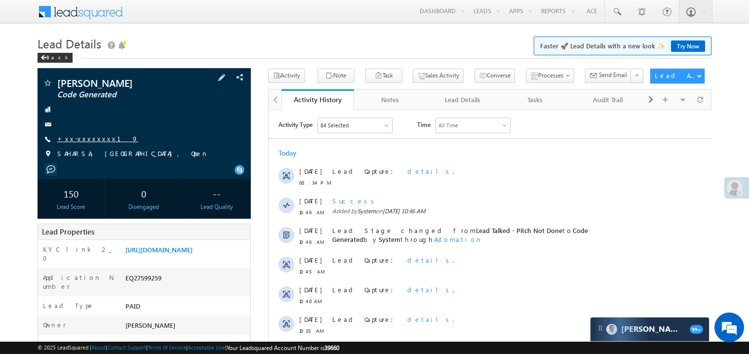
click at [88, 137] on link "+xx-xxxxxxxx19" at bounding box center [97, 138] width 81 height 8
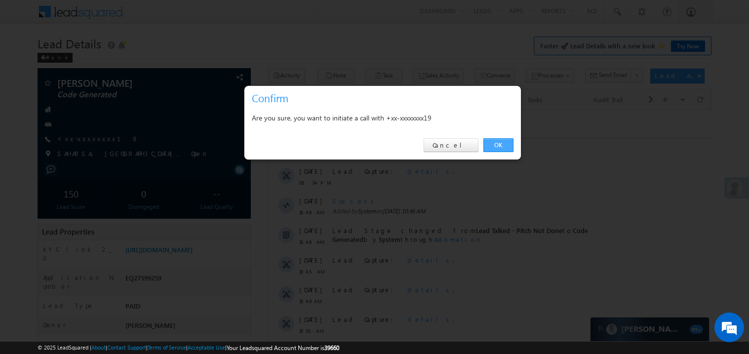
click at [497, 147] on link "OK" at bounding box center [498, 145] width 30 height 14
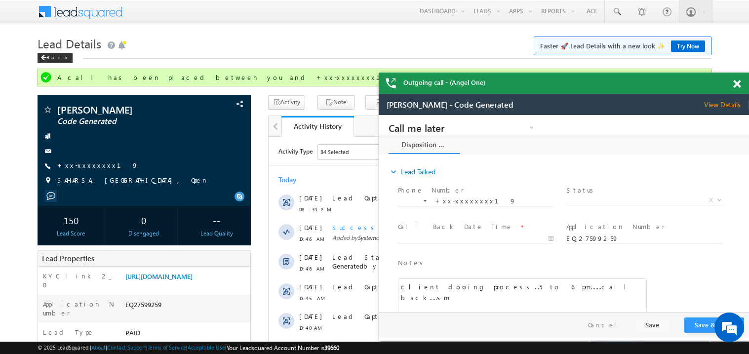
click at [738, 87] on span at bounding box center [736, 84] width 7 height 8
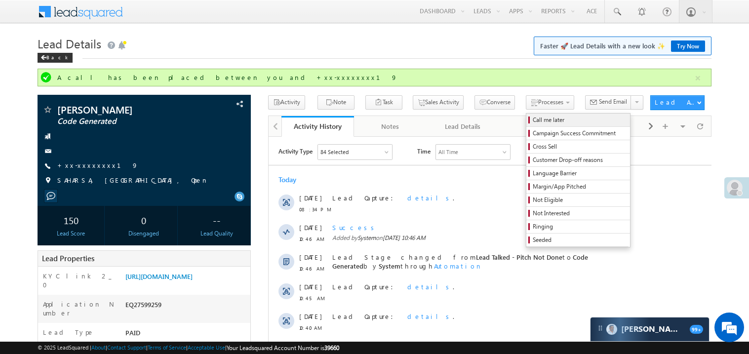
click at [532, 119] on span "Call me later" at bounding box center [579, 119] width 94 height 9
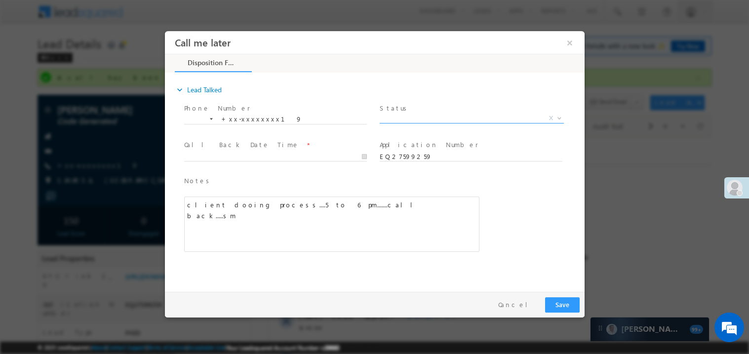
click at [412, 118] on span "X" at bounding box center [471, 118] width 184 height 10
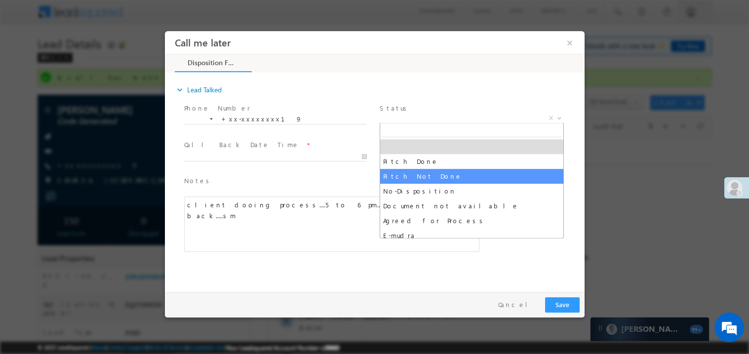
select select "Pitch Not Done"
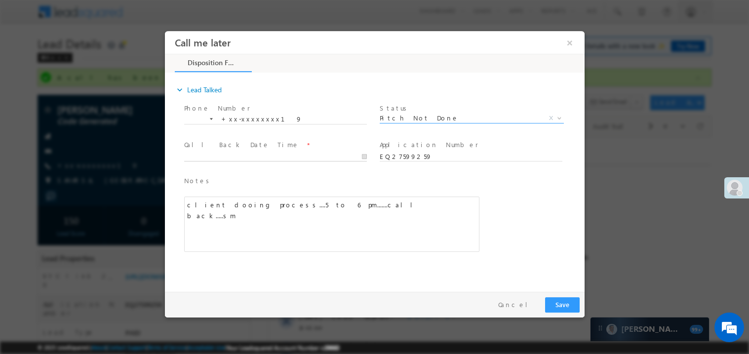
click at [228, 152] on body "Call me later ×" at bounding box center [373, 159] width 419 height 256
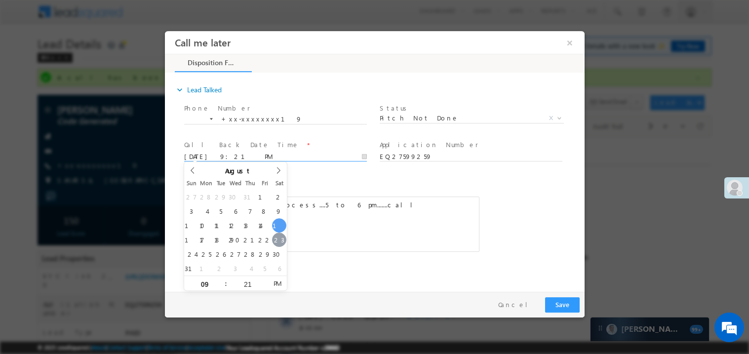
type input "08/23/25 9:21 PM"
click at [397, 235] on div "client dooing process....5 to 6 pm.......call back.....sm" at bounding box center [331, 223] width 295 height 55
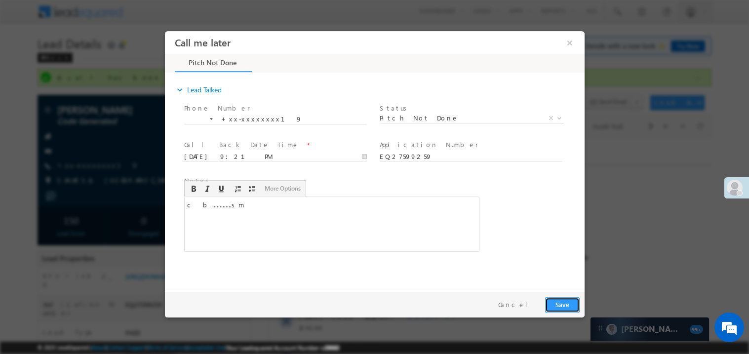
click at [555, 301] on button "Save" at bounding box center [561, 304] width 35 height 15
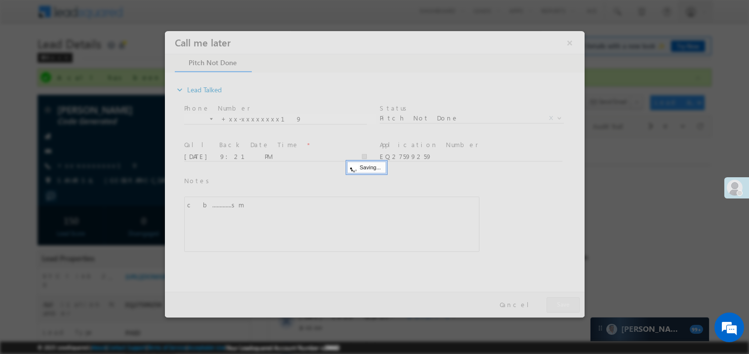
click at [555, 301] on div at bounding box center [373, 174] width 419 height 286
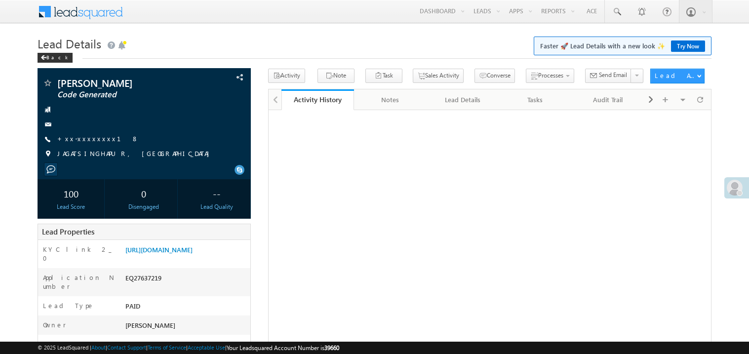
click at [91, 139] on link "+xx-xxxxxxxx18" at bounding box center [97, 138] width 81 height 8
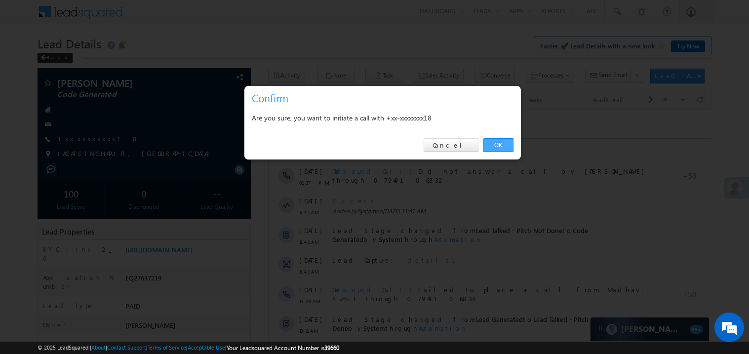
click at [492, 142] on link "OK" at bounding box center [498, 145] width 30 height 14
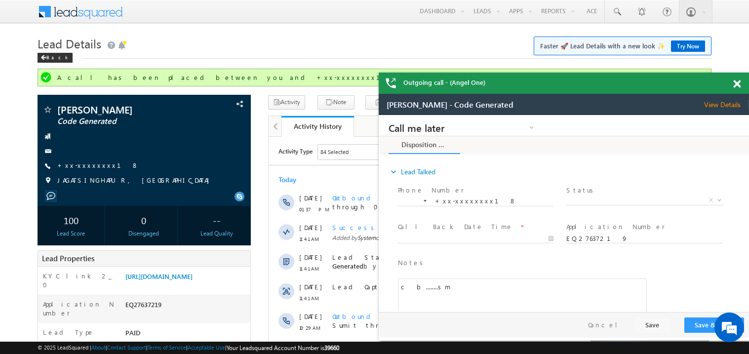
click at [731, 85] on div "Outgoing call - (Angel One)" at bounding box center [563, 83] width 370 height 21
click at [738, 84] on span at bounding box center [736, 84] width 7 height 8
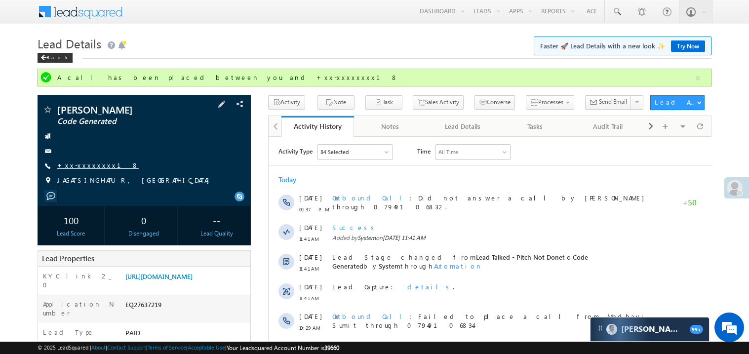
click at [91, 167] on link "+xx-xxxxxxxx18" at bounding box center [97, 165] width 81 height 8
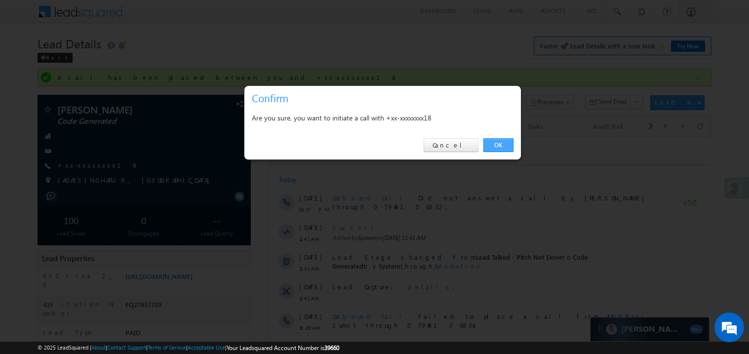
click at [492, 144] on link "OK" at bounding box center [498, 145] width 30 height 14
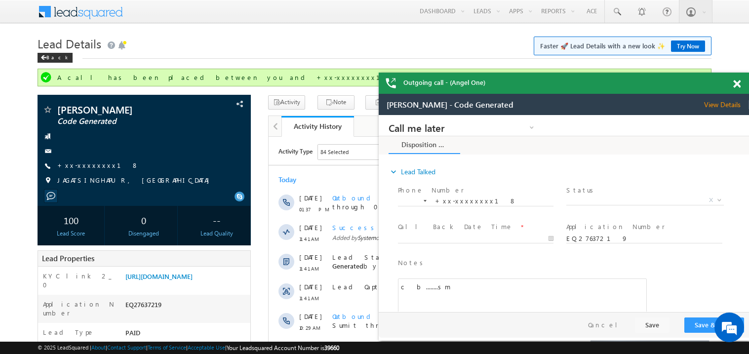
click at [738, 82] on span at bounding box center [736, 84] width 7 height 8
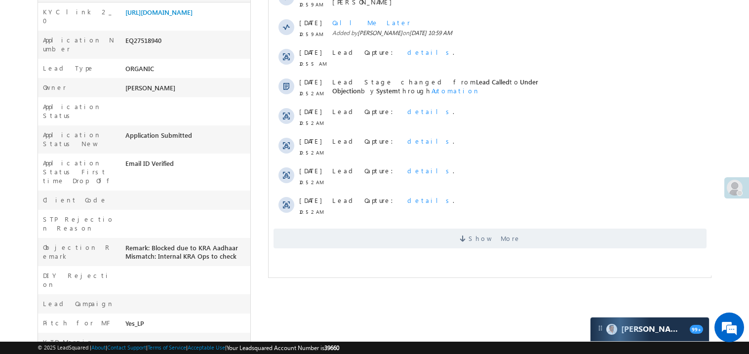
scroll to position [236, 0]
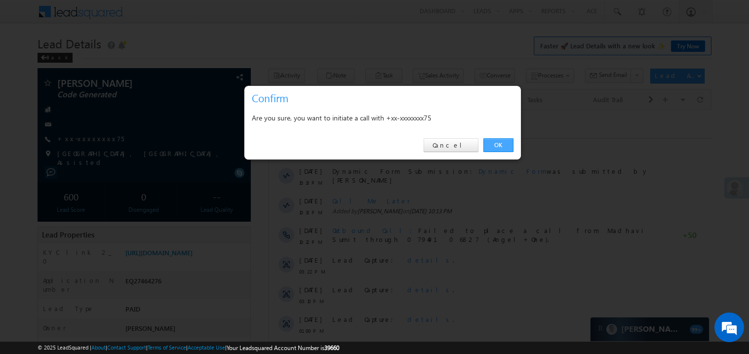
click at [496, 144] on link "OK" at bounding box center [498, 145] width 30 height 14
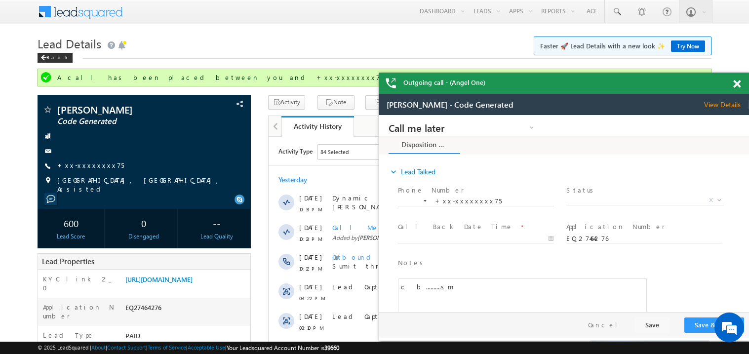
click at [734, 80] on span at bounding box center [736, 84] width 7 height 8
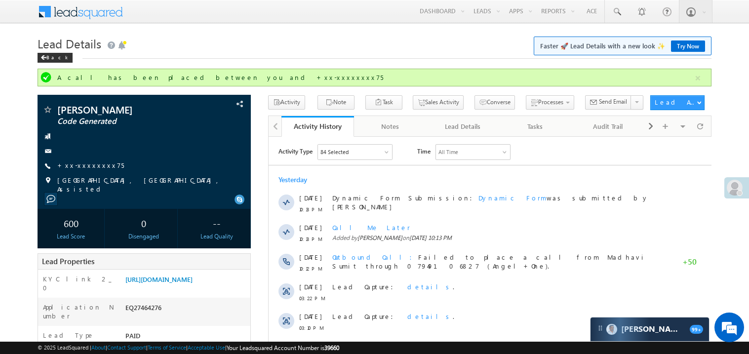
click at [196, 40] on h1 "Lead Details Faster 🚀 Lead Details with a new look ✨ Try Now" at bounding box center [374, 42] width 674 height 19
click at [87, 163] on link "+xx-xxxxxxxx75" at bounding box center [90, 165] width 67 height 8
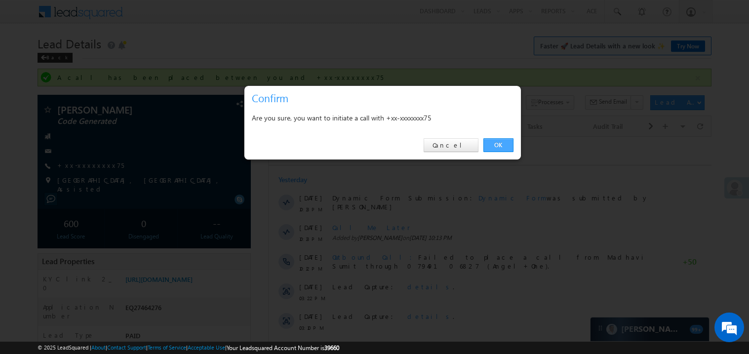
click at [492, 143] on link "OK" at bounding box center [498, 145] width 30 height 14
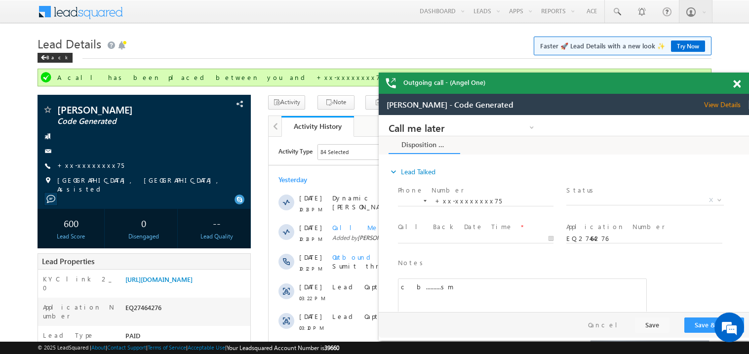
click at [738, 83] on span at bounding box center [736, 84] width 7 height 8
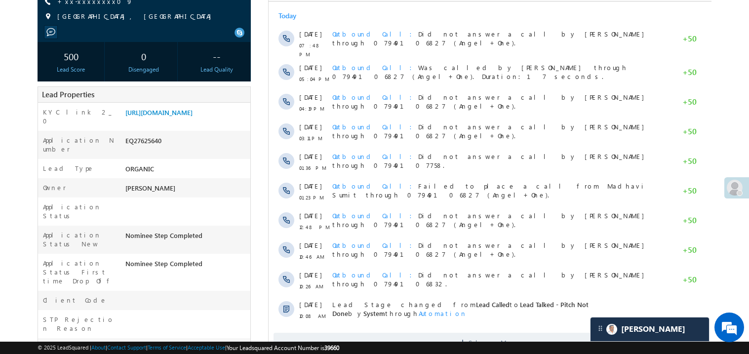
scroll to position [138, 0]
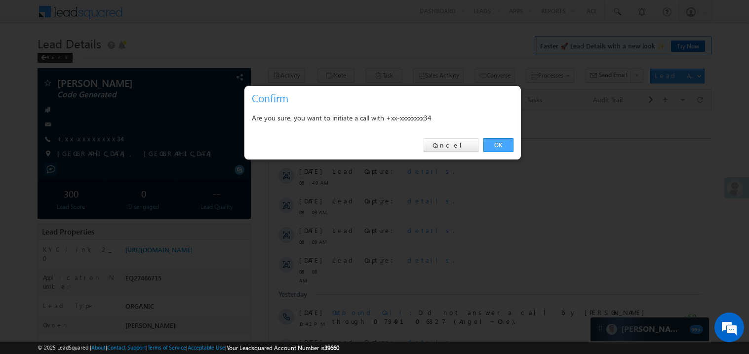
click at [502, 143] on link "OK" at bounding box center [498, 145] width 30 height 14
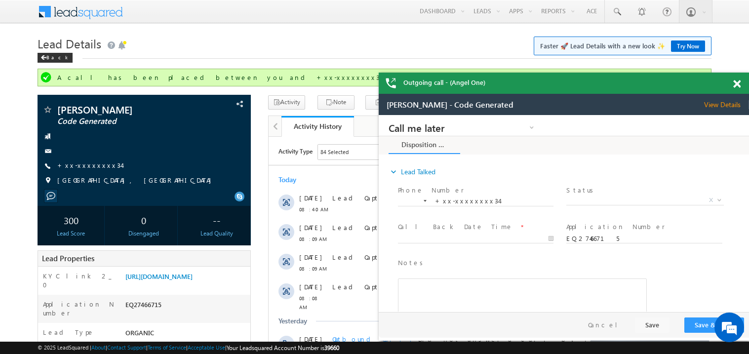
click at [737, 85] on span at bounding box center [736, 84] width 7 height 8
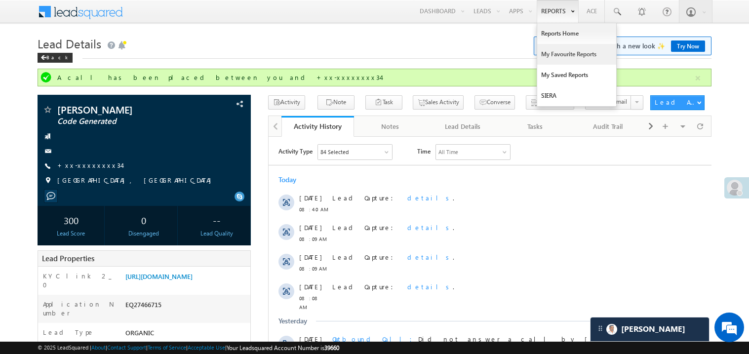
click at [552, 53] on link "My Favourite Reports" at bounding box center [576, 54] width 79 height 21
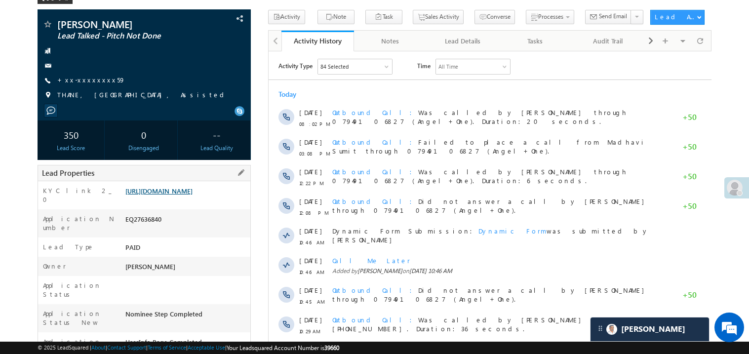
scroll to position [59, 0]
click at [191, 195] on link "https://angelbroking1-pk3em7sa.customui-test.leadsquared.com?leadId=249dae65-6e…" at bounding box center [158, 191] width 67 height 8
click at [178, 46] on div at bounding box center [143, 51] width 203 height 10
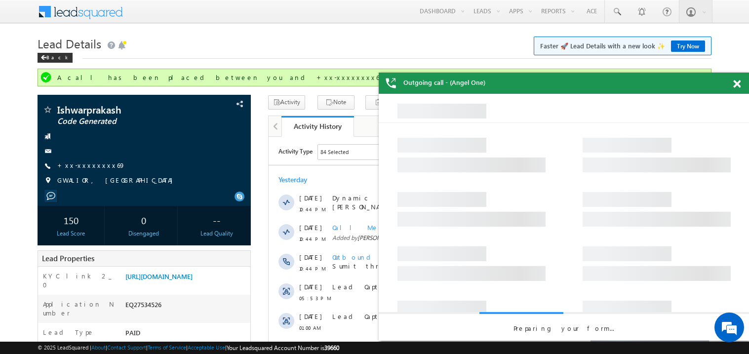
click at [736, 83] on span at bounding box center [736, 84] width 7 height 8
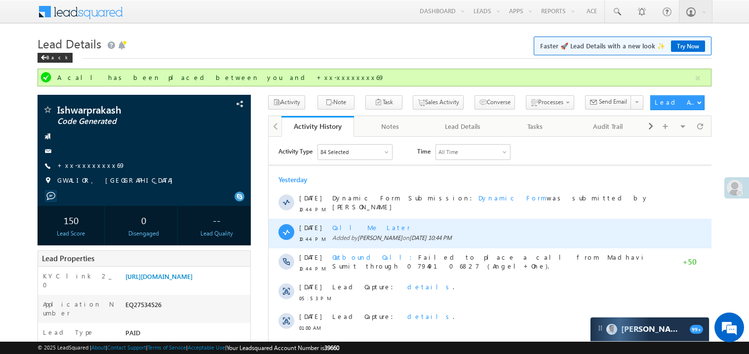
click at [451, 230] on div "Call Me Later" at bounding box center [494, 227] width 325 height 9
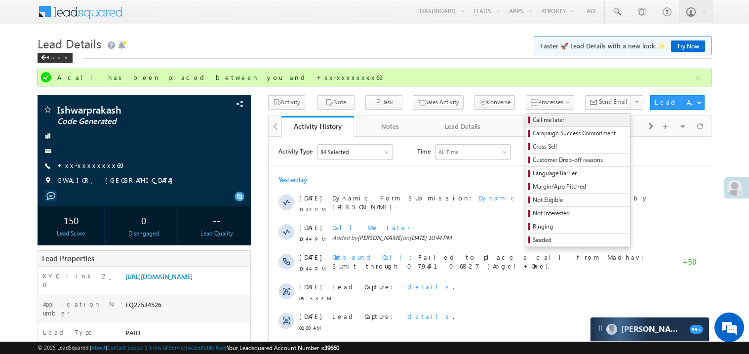
click at [532, 118] on span "Call me later" at bounding box center [579, 119] width 94 height 9
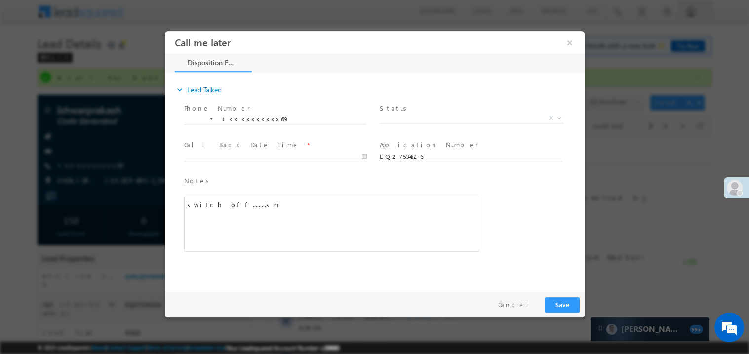
click at [412, 115] on span "X" at bounding box center [471, 118] width 184 height 10
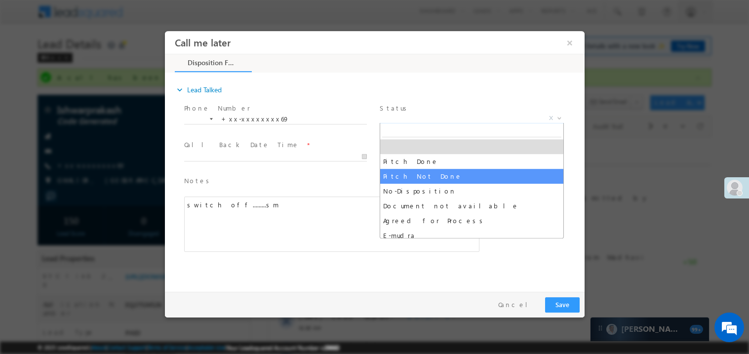
select select "Pitch Not Done"
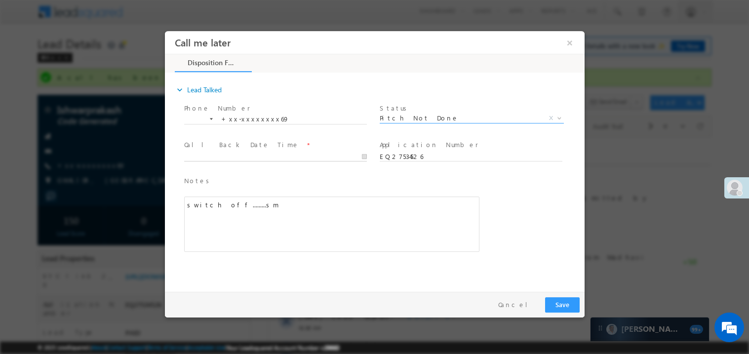
click at [215, 155] on body "Call me later ×" at bounding box center [373, 159] width 419 height 256
type input "08/23/25 9:31 PM"
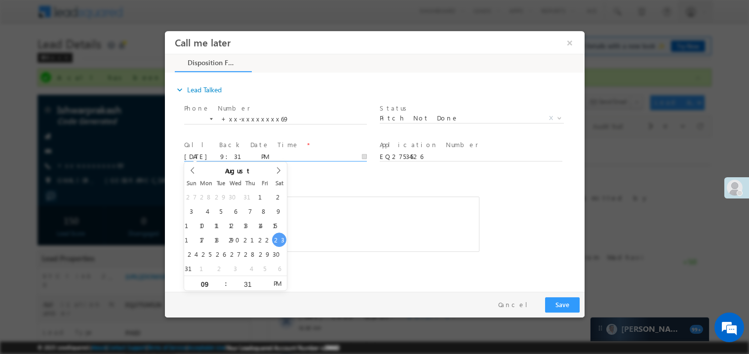
click at [337, 227] on div "switch off.........sm" at bounding box center [331, 223] width 295 height 55
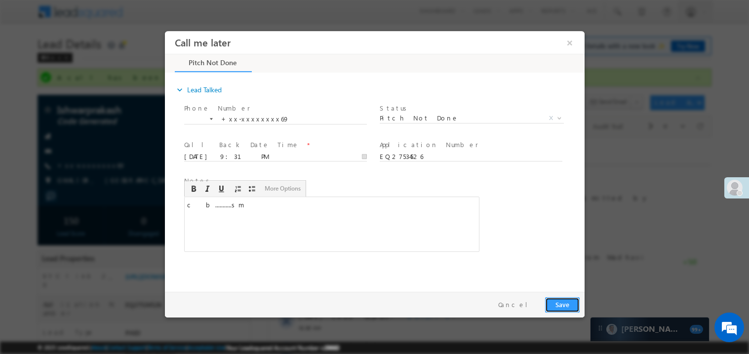
click at [562, 300] on button "Save" at bounding box center [561, 304] width 35 height 15
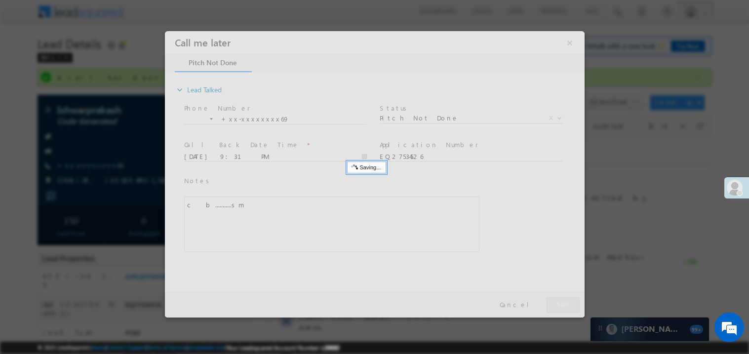
click at [562, 300] on div at bounding box center [373, 174] width 419 height 286
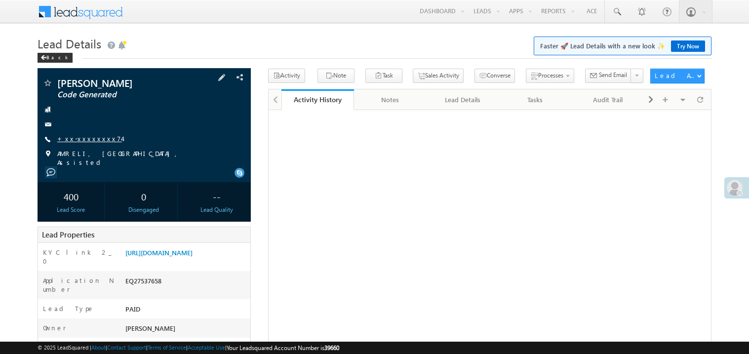
click at [86, 140] on link "+xx-xxxxxxxx74" at bounding box center [89, 138] width 65 height 8
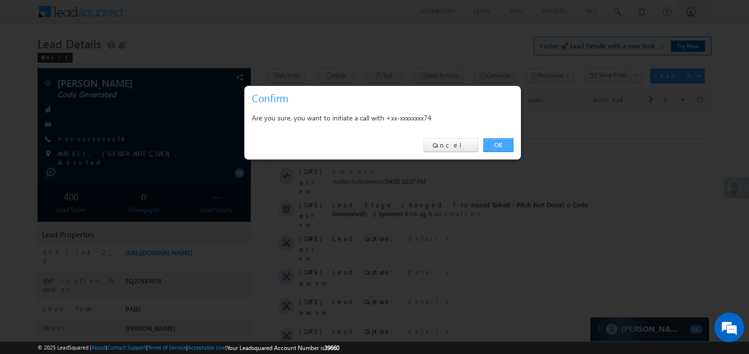
click at [493, 146] on link "OK" at bounding box center [498, 145] width 30 height 14
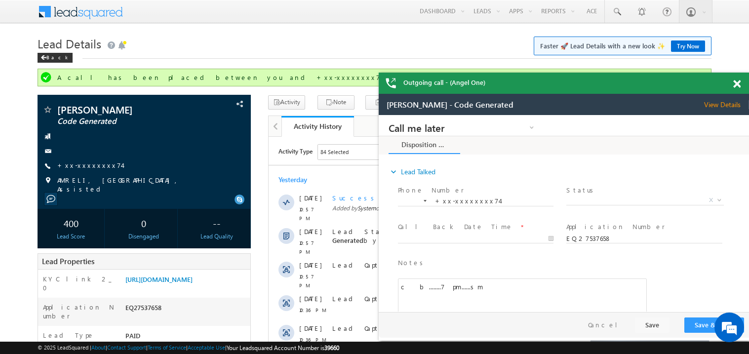
click at [737, 84] on span at bounding box center [736, 84] width 7 height 8
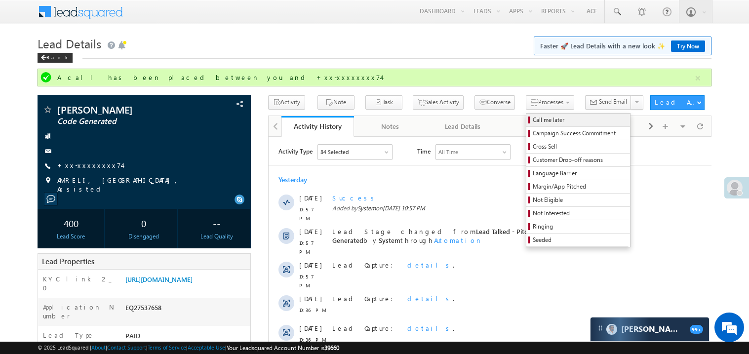
click at [532, 122] on span "Call me later" at bounding box center [579, 119] width 94 height 9
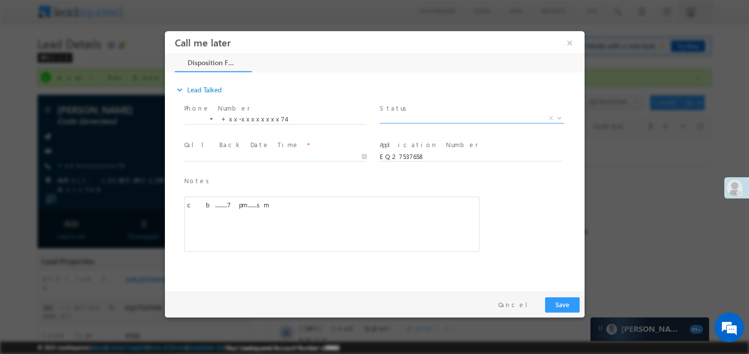
click at [402, 115] on span "X" at bounding box center [471, 118] width 184 height 10
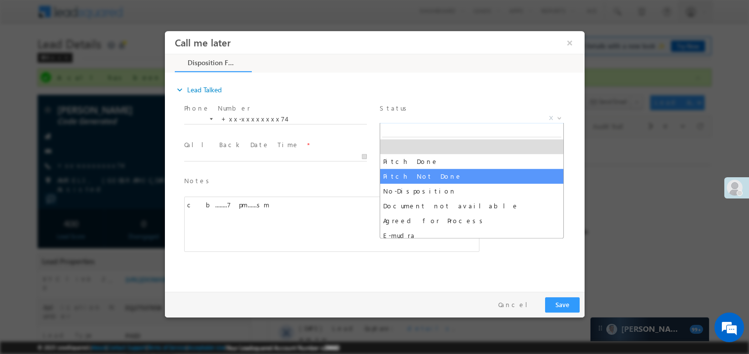
select select "Pitch Not Done"
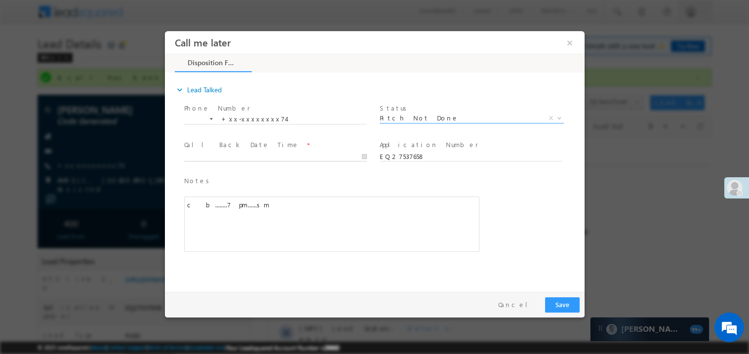
click at [205, 155] on body "Call me later ×" at bounding box center [373, 159] width 419 height 256
type input "08/23/25 9:32 PM"
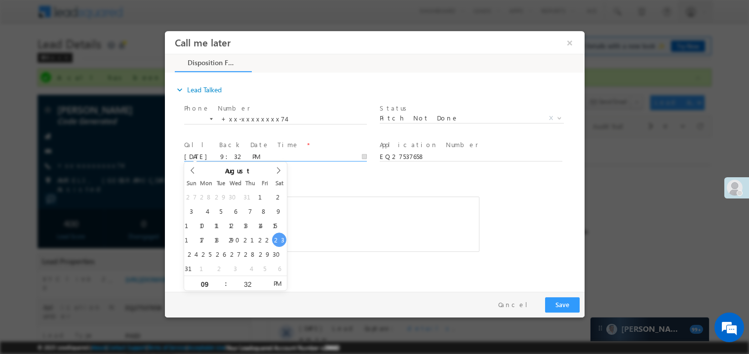
click at [396, 214] on div "c b........7 pm......sm" at bounding box center [331, 223] width 295 height 55
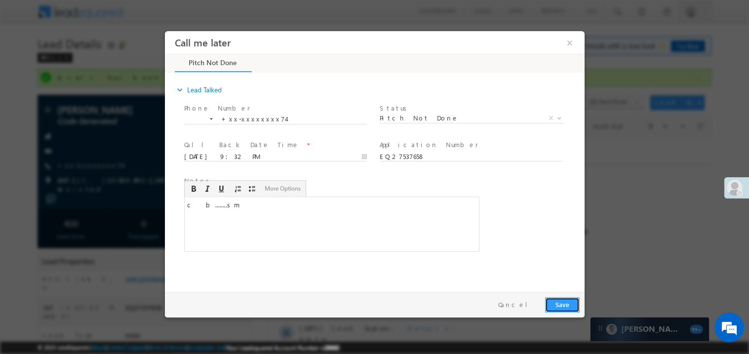
click at [557, 299] on button "Save" at bounding box center [561, 304] width 35 height 15
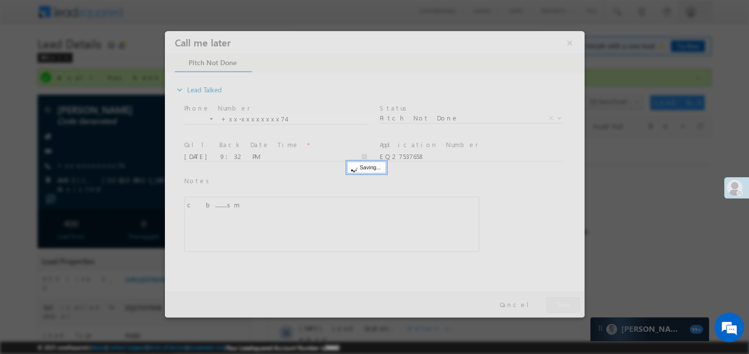
click at [557, 299] on div at bounding box center [373, 174] width 419 height 286
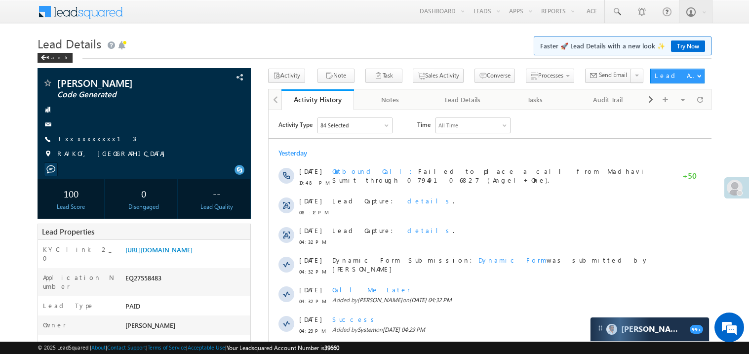
click at [77, 142] on link "+xx-xxxxxxxx13" at bounding box center [96, 138] width 79 height 8
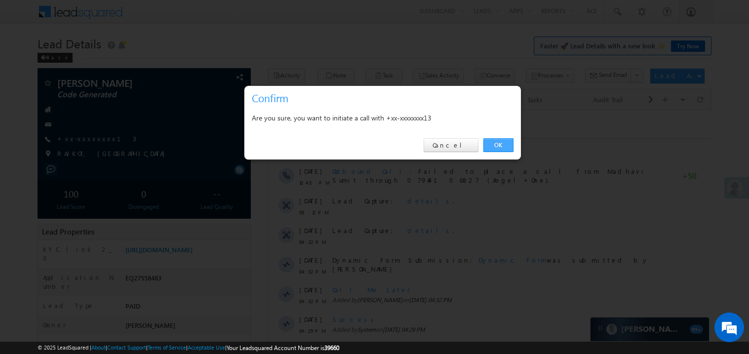
click at [502, 143] on link "OK" at bounding box center [498, 145] width 30 height 14
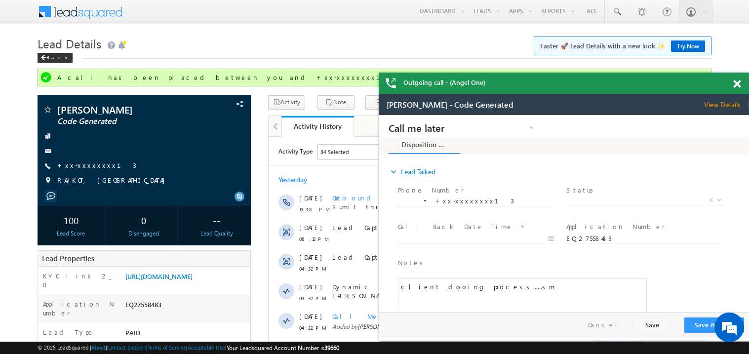
click at [737, 86] on span at bounding box center [736, 84] width 7 height 8
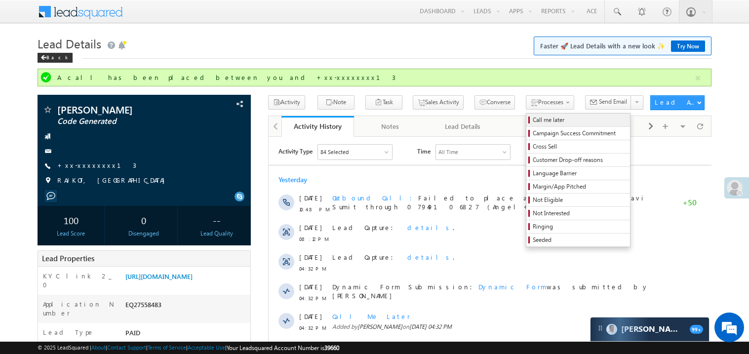
click at [532, 123] on span "Call me later" at bounding box center [579, 119] width 94 height 9
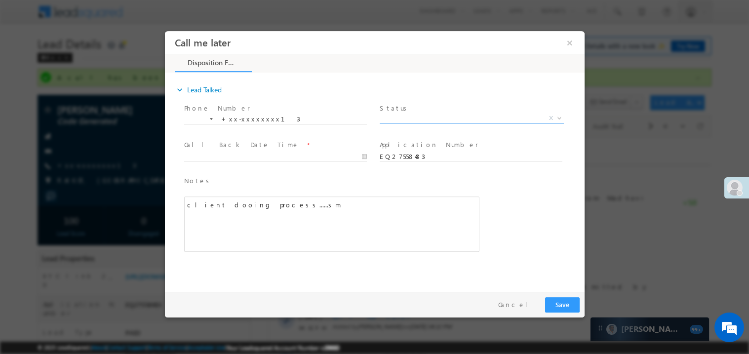
click at [431, 120] on span "X" at bounding box center [471, 118] width 184 height 10
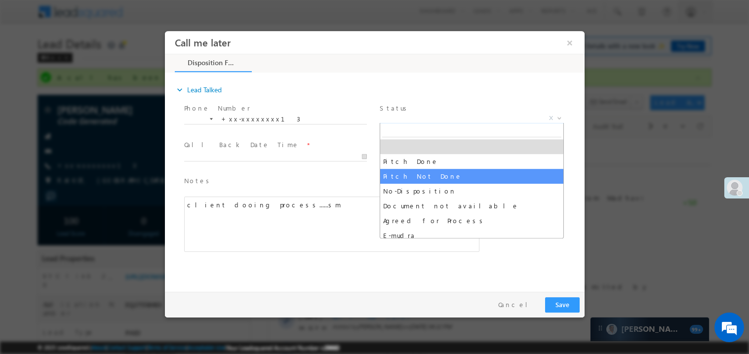
select select "Pitch Not Done"
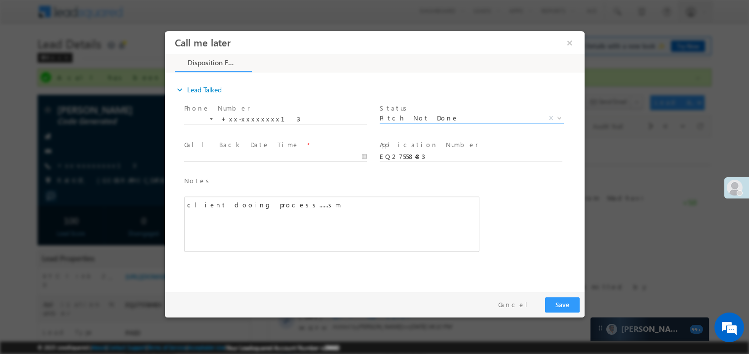
click at [257, 160] on body "Call me later ×" at bounding box center [373, 159] width 419 height 256
type input "08/23/25 9:36 PM"
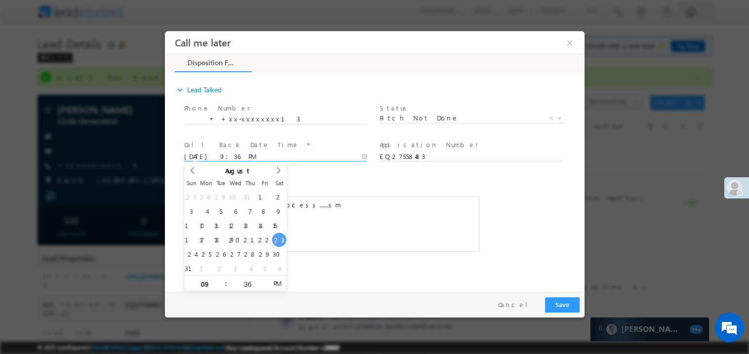
click at [339, 227] on div "client dooing process......sm" at bounding box center [331, 223] width 295 height 55
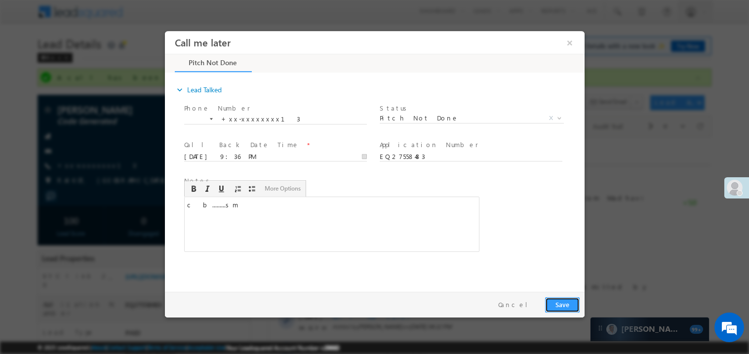
click at [567, 305] on button "Save" at bounding box center [561, 304] width 35 height 15
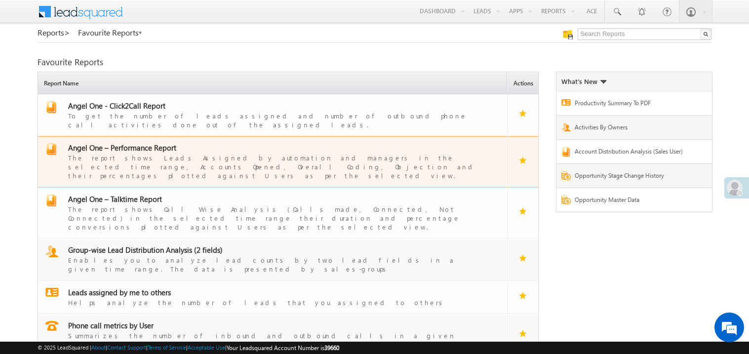
click at [135, 143] on span "Angel One – Performance Report" at bounding box center [122, 148] width 108 height 10
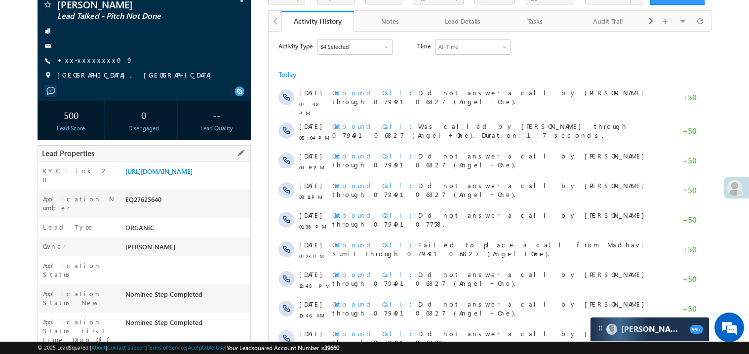
scroll to position [98, 0]
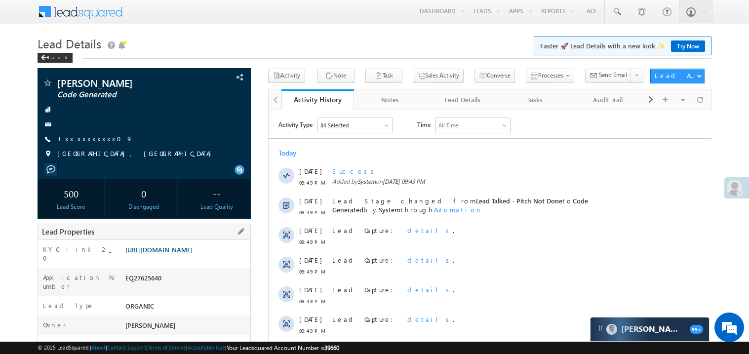
click at [192, 254] on link "https://angelbroking1-pk3em7sa.customui-test.leadsquared.com?leadId=5859c0b6-09…" at bounding box center [158, 249] width 67 height 8
